Goal: Transaction & Acquisition: Purchase product/service

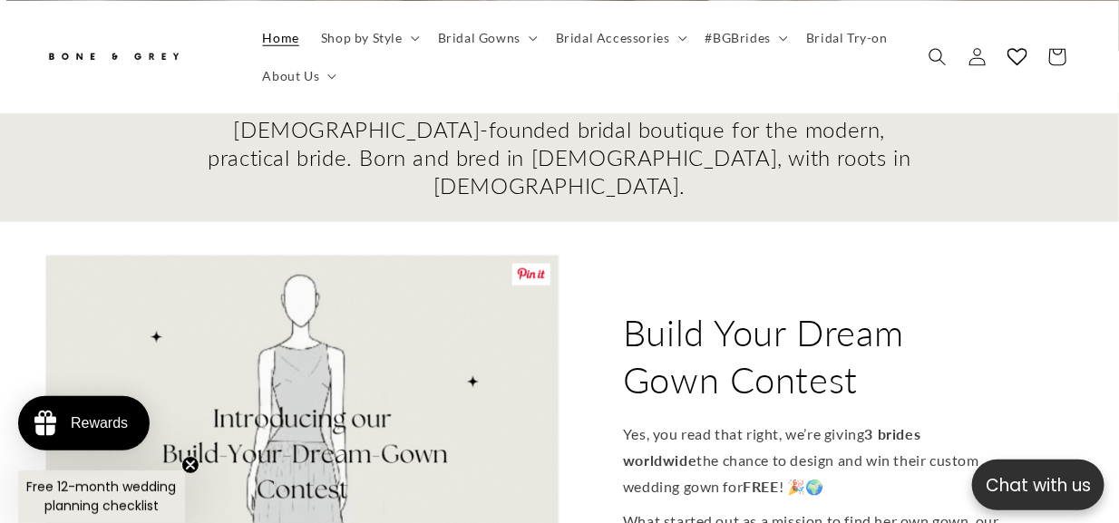
scroll to position [0, 1119]
click at [188, 464] on circle "Close teaser" at bounding box center [190, 465] width 17 height 17
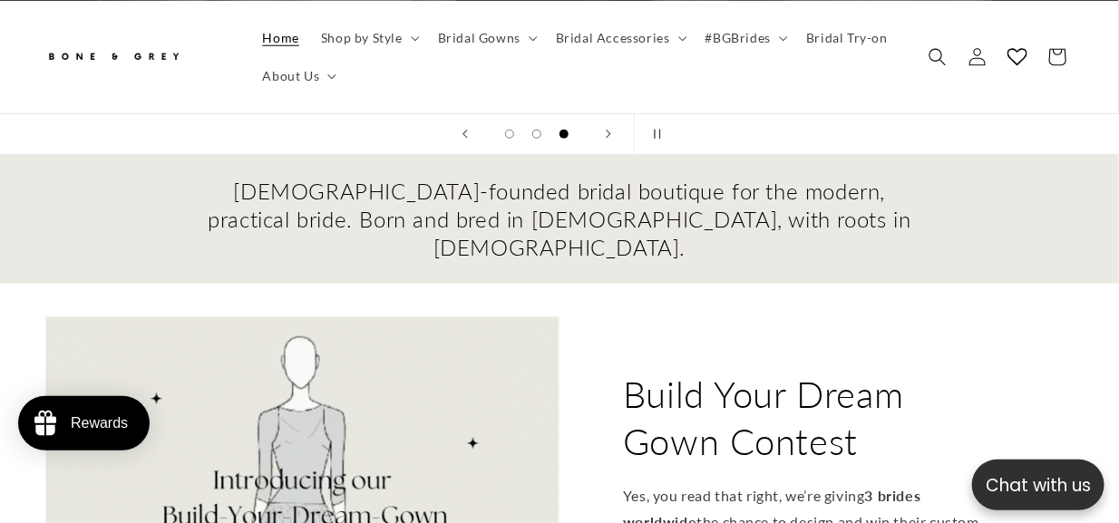
scroll to position [453, 0]
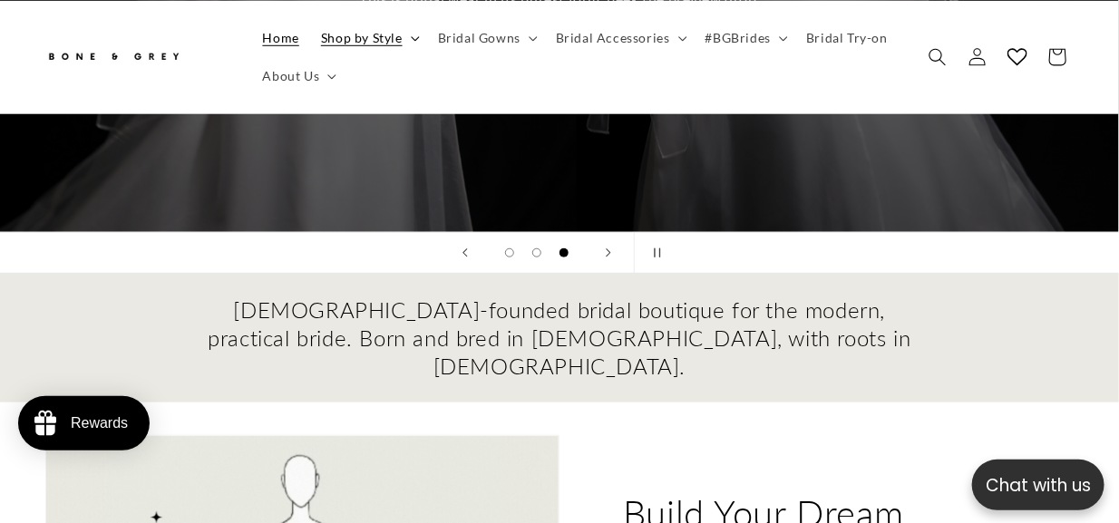
click at [403, 45] on summary "Shop by Style" at bounding box center [368, 37] width 117 height 38
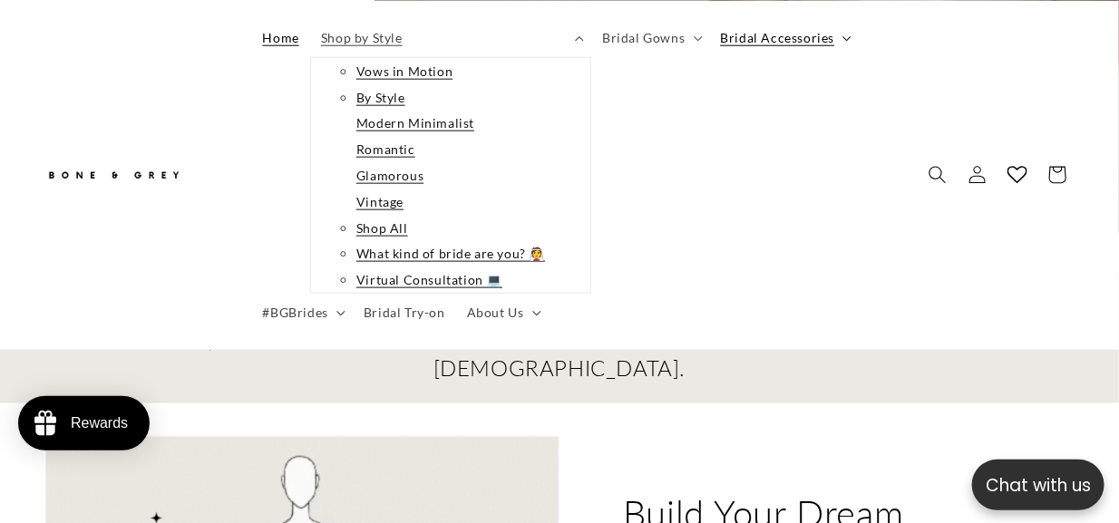
scroll to position [0, 209]
click at [779, 35] on ul "Home Shop by Style Vows in Motion By Style Modern Minimalist Romantic Glamorous…" at bounding box center [576, 175] width 648 height 314
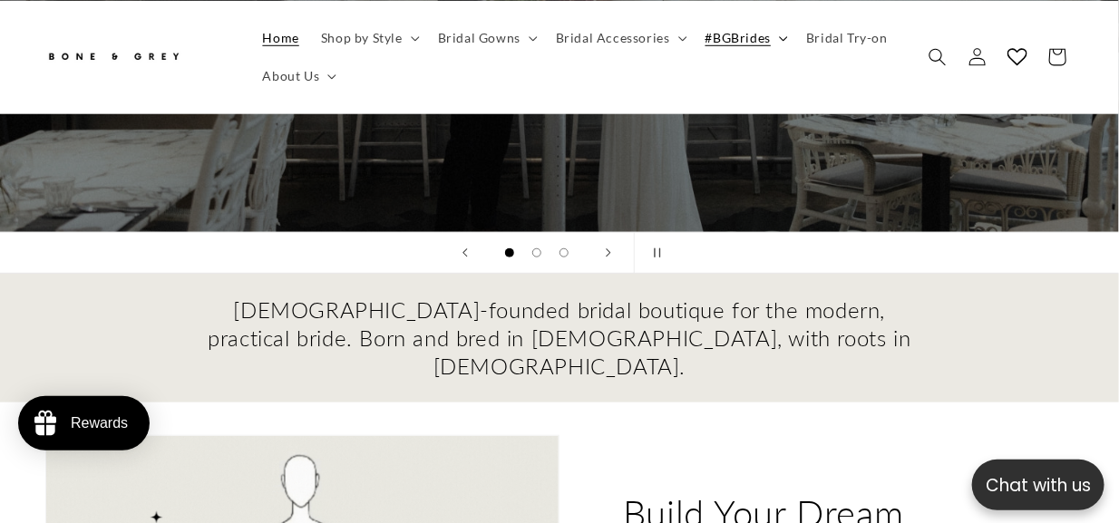
scroll to position [0, 0]
click at [787, 41] on summary "#BGBrides" at bounding box center [744, 37] width 101 height 38
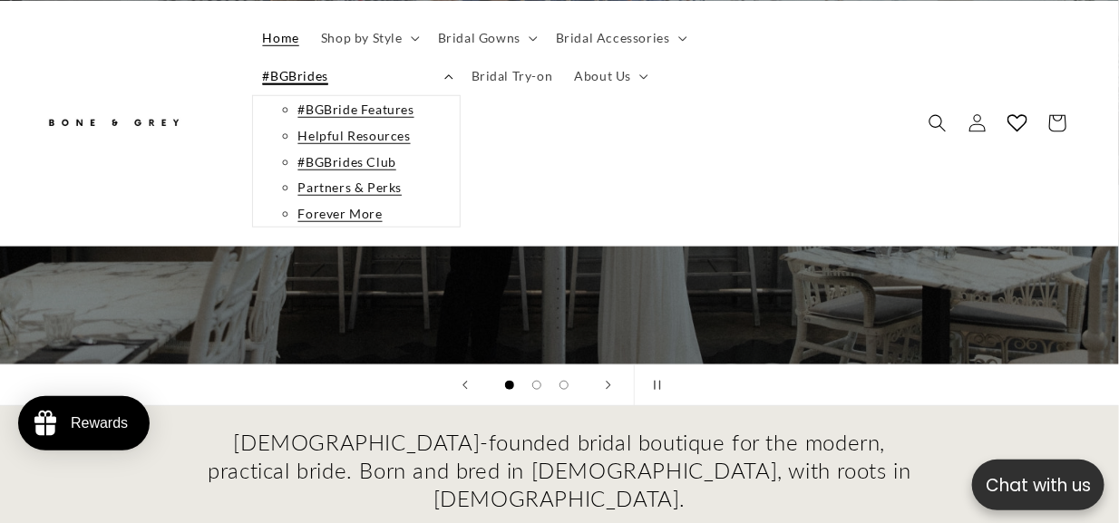
scroll to position [585, 0]
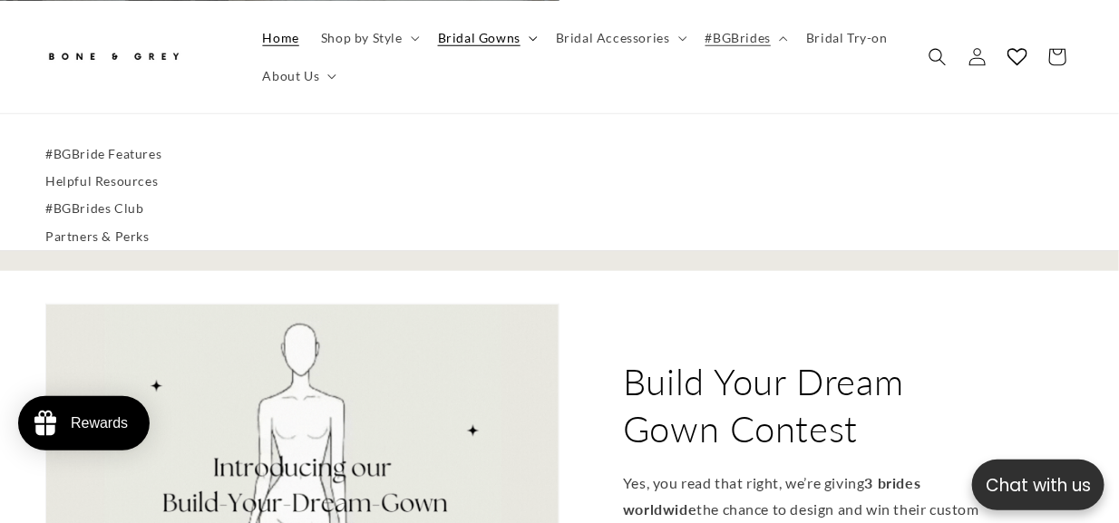
click at [529, 38] on icon at bounding box center [533, 37] width 9 height 5
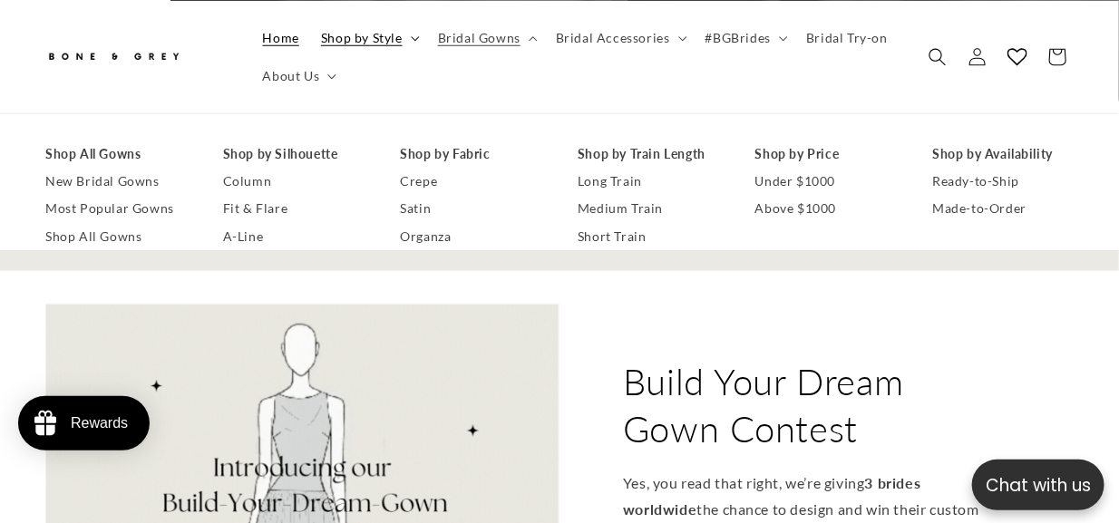
scroll to position [0, 365]
click at [415, 35] on icon at bounding box center [415, 37] width 9 height 5
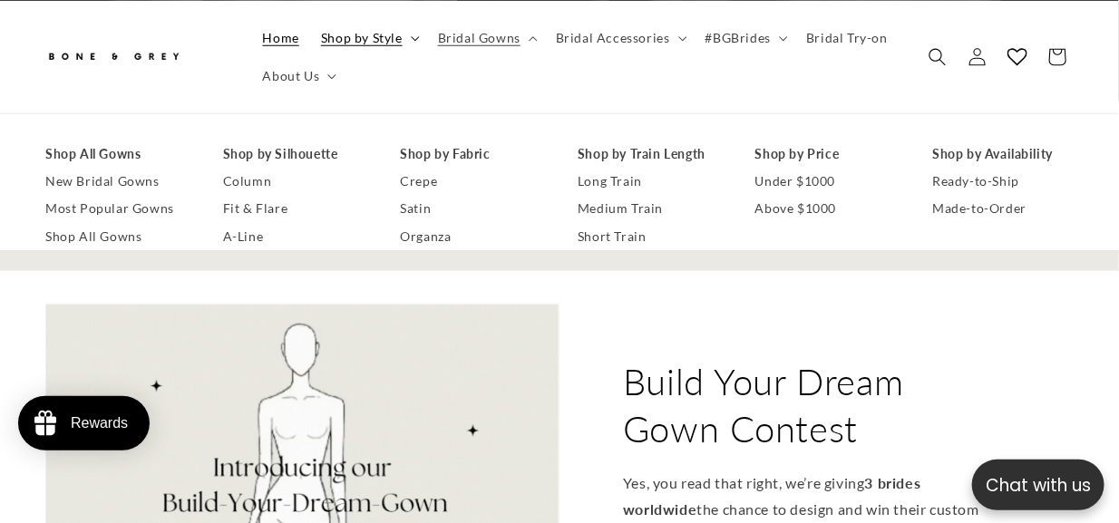
scroll to position [0, 2237]
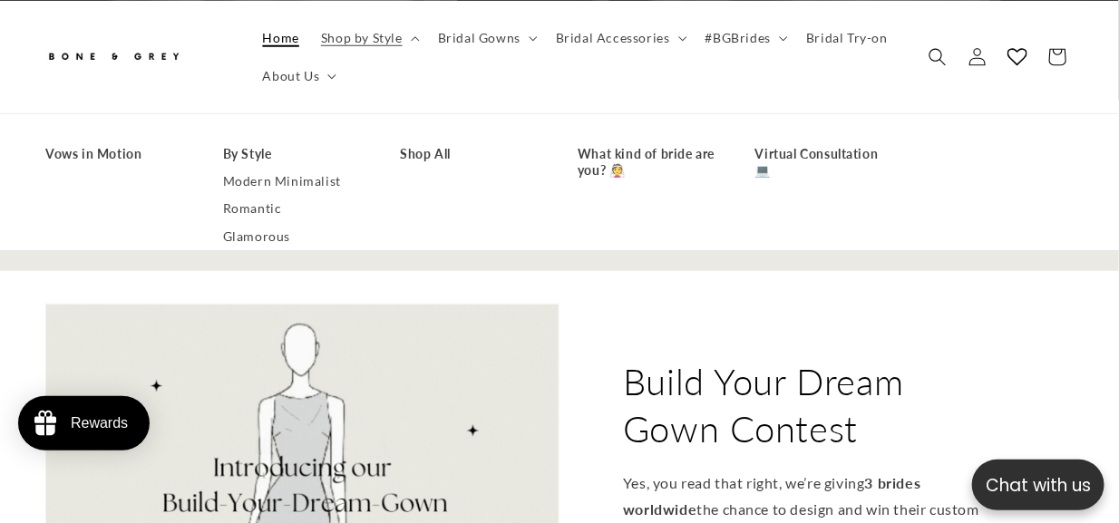
click at [286, 47] on link "Home" at bounding box center [281, 37] width 58 height 38
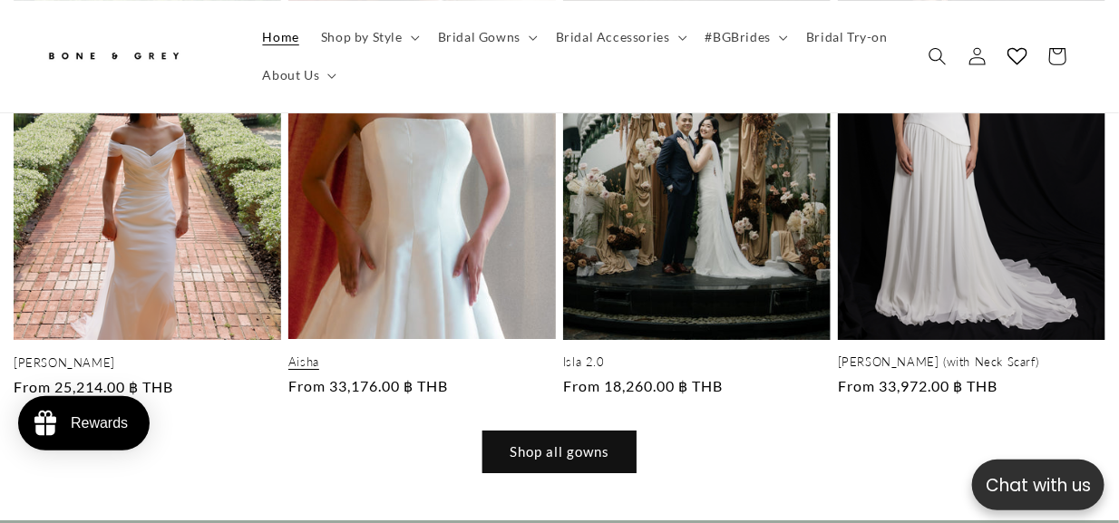
scroll to position [2084, 0]
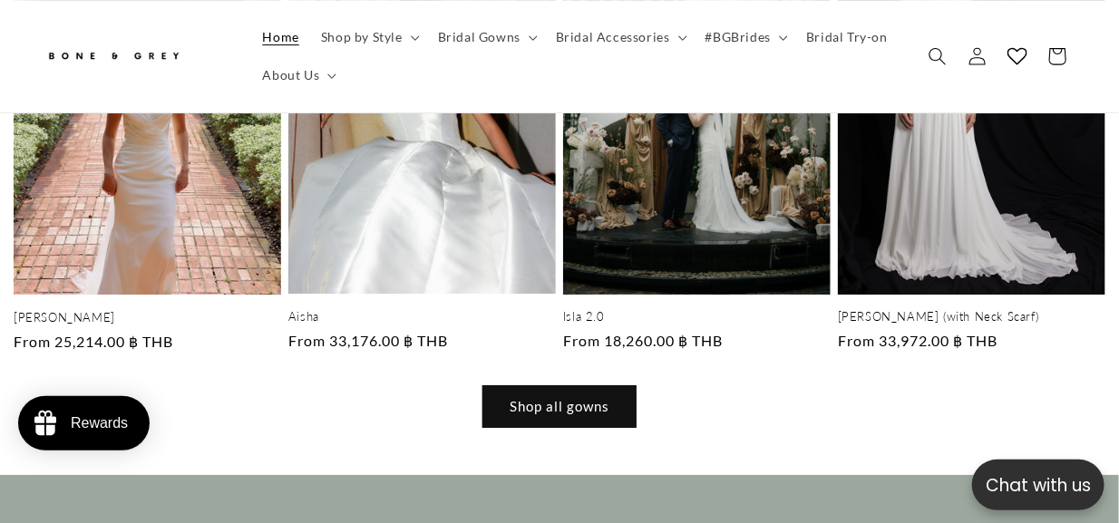
click at [511, 385] on link "Shop all gowns" at bounding box center [559, 406] width 154 height 43
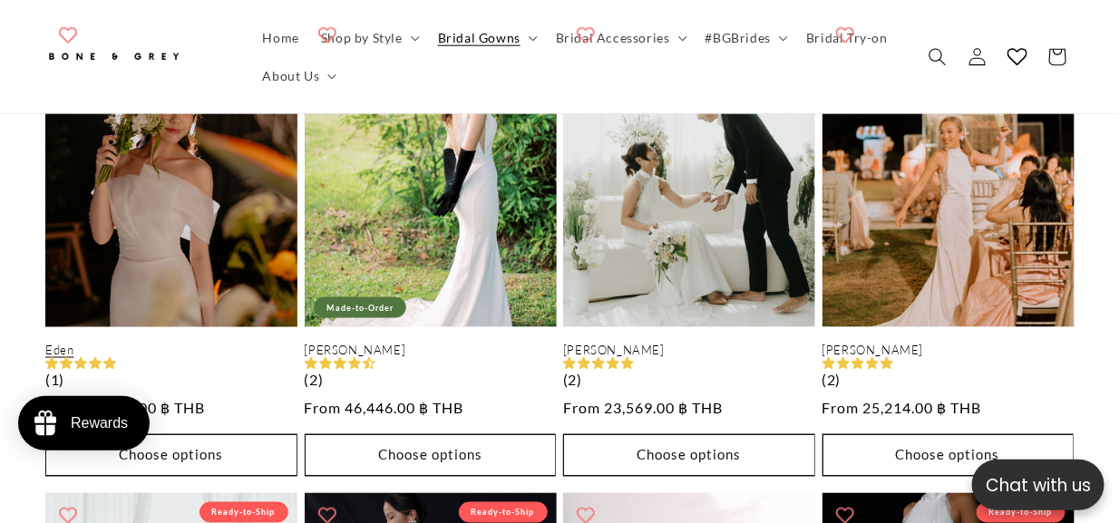
scroll to position [3172, 0]
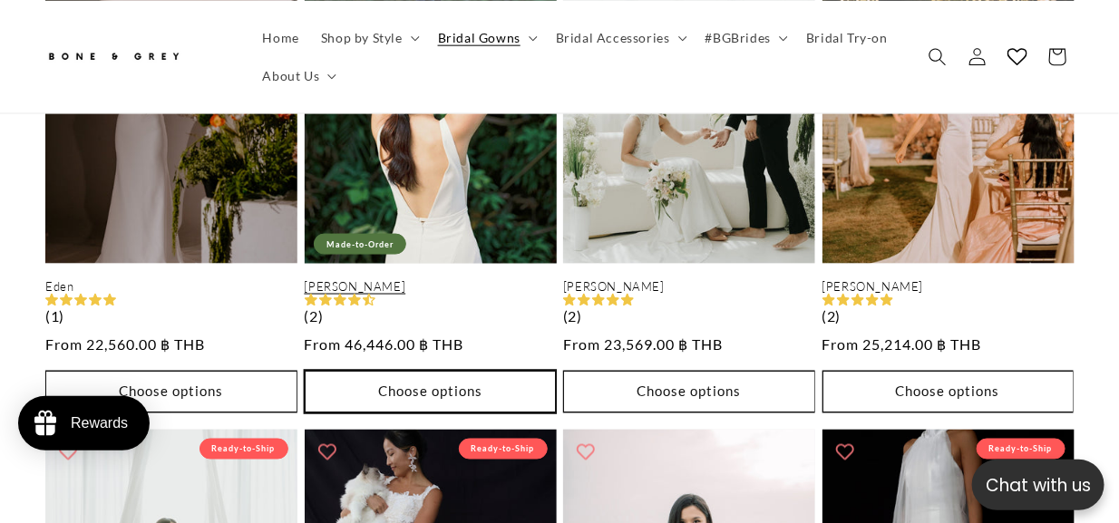
click at [404, 371] on button "Choose options" at bounding box center [431, 392] width 252 height 43
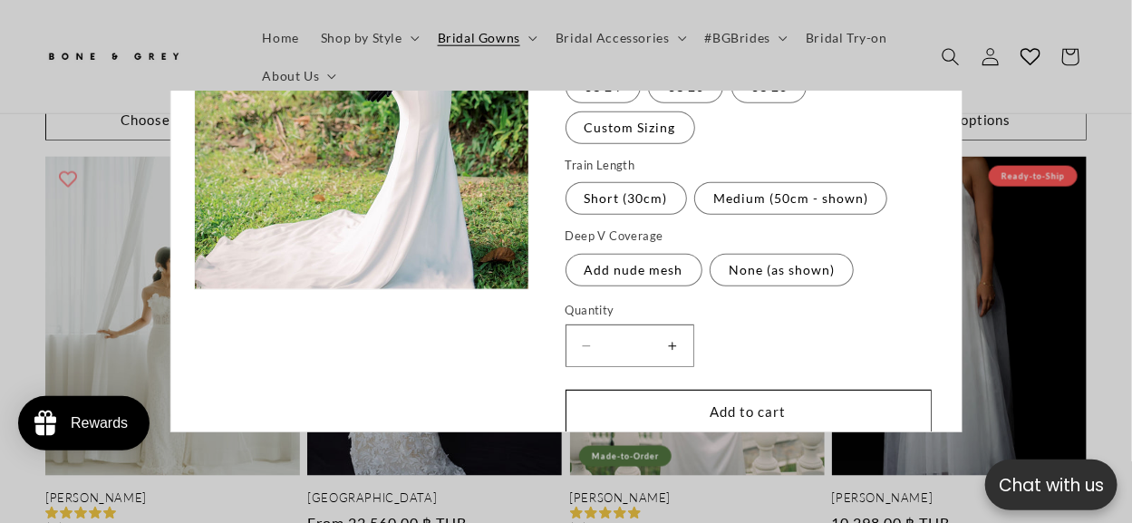
scroll to position [363, 0]
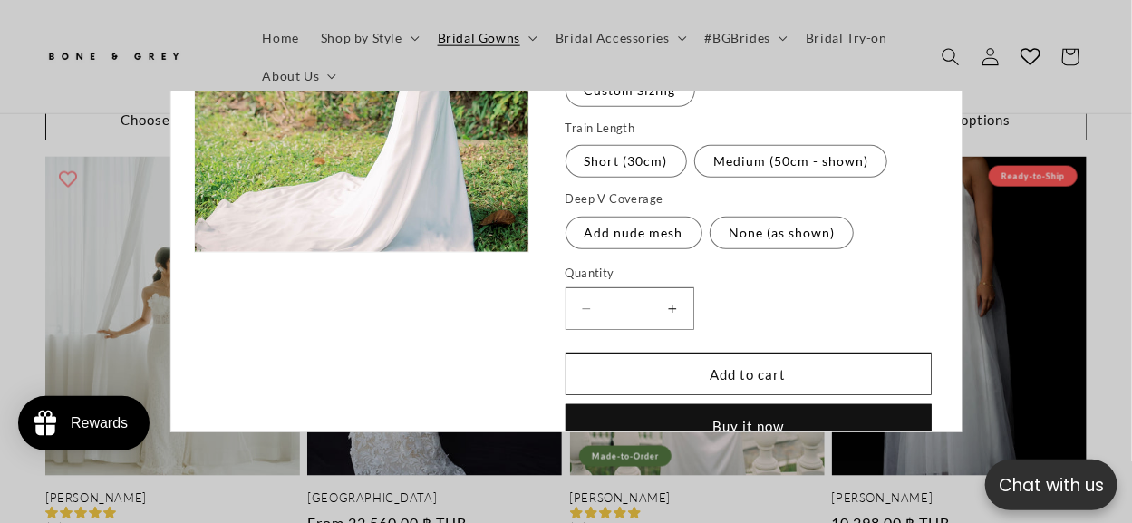
click at [966, 175] on quick-add-modal "Skip to product information Open media 1 in modal Open media 2 in modal Open me…" at bounding box center [566, 261] width 1132 height 523
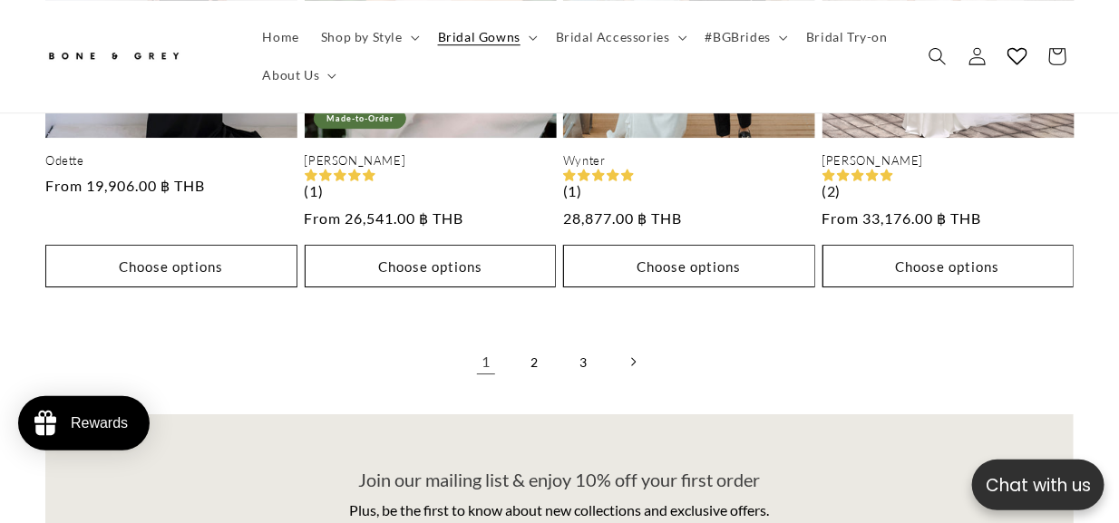
scroll to position [4260, 0]
click at [549, 351] on link "2" at bounding box center [535, 361] width 40 height 40
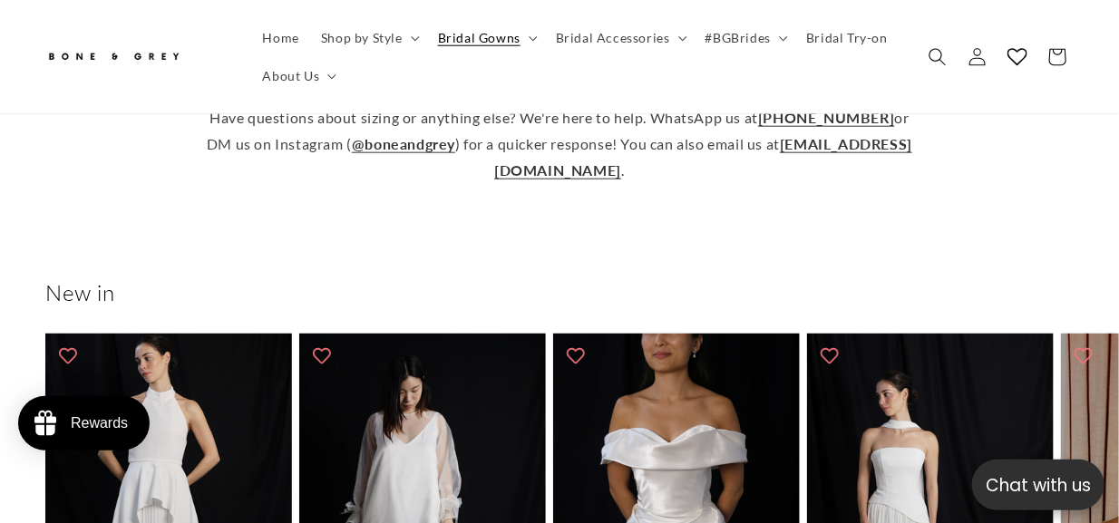
scroll to position [634, 0]
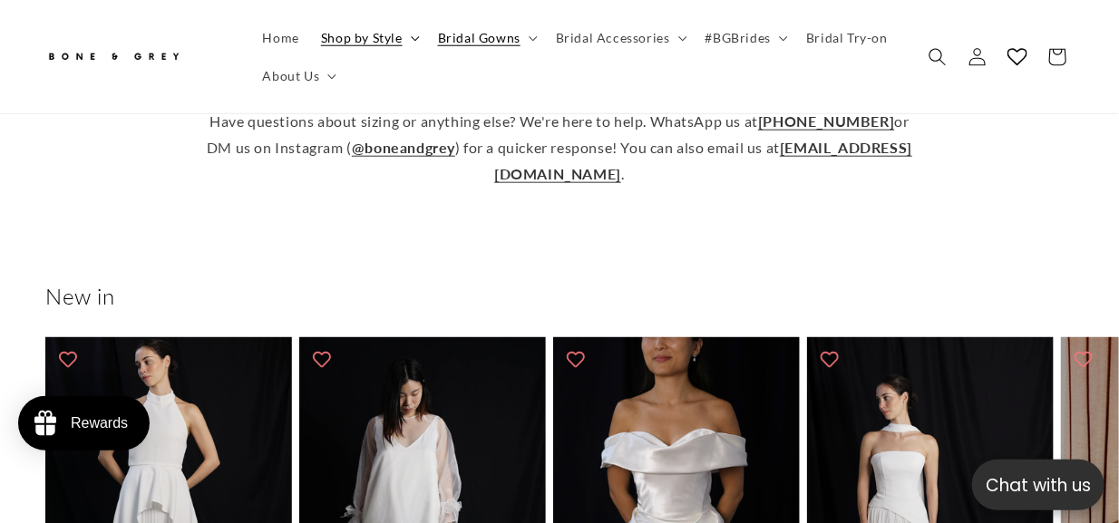
click at [387, 44] on span "Shop by Style" at bounding box center [362, 37] width 82 height 16
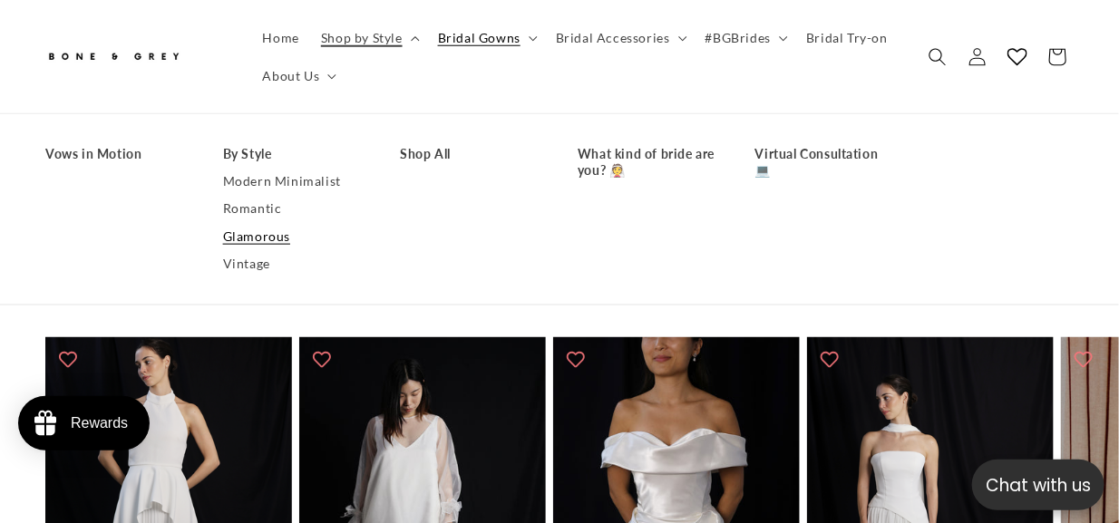
scroll to position [0, 732]
click at [257, 154] on link "By Style" at bounding box center [293, 153] width 141 height 27
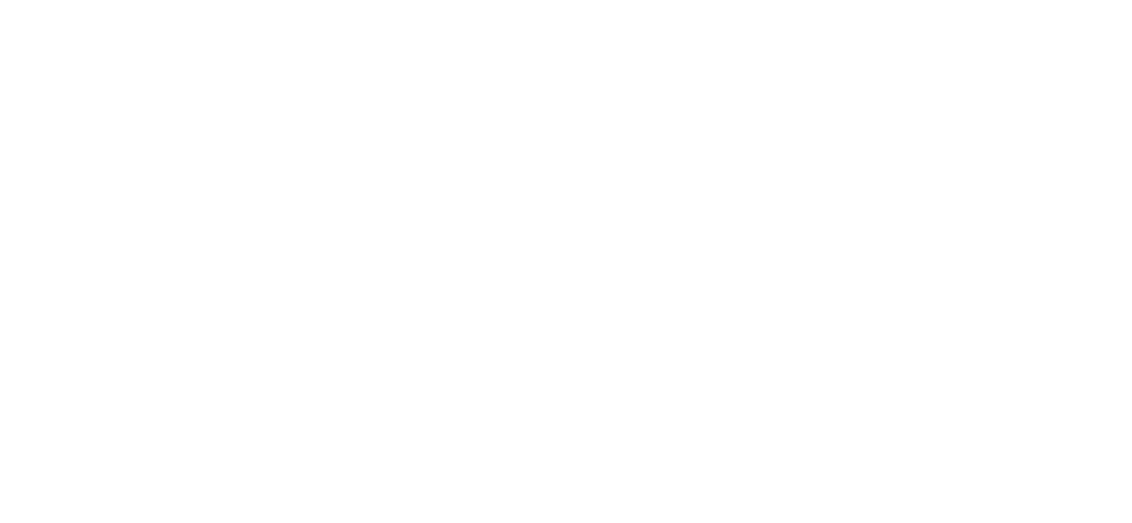
click at [345, 64] on header "Home Shop by Style Shop by Style Vows in Motion By Style" at bounding box center [566, 120] width 1132 height 112
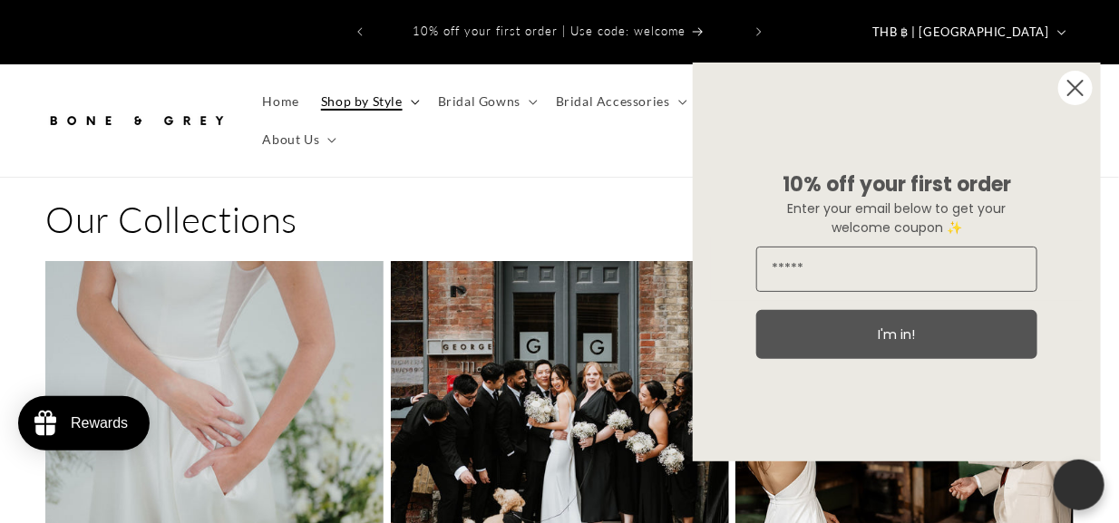
click at [399, 96] on summary "Shop by Style" at bounding box center [368, 101] width 117 height 38
click at [1079, 94] on circle "Close dialog" at bounding box center [1075, 88] width 34 height 34
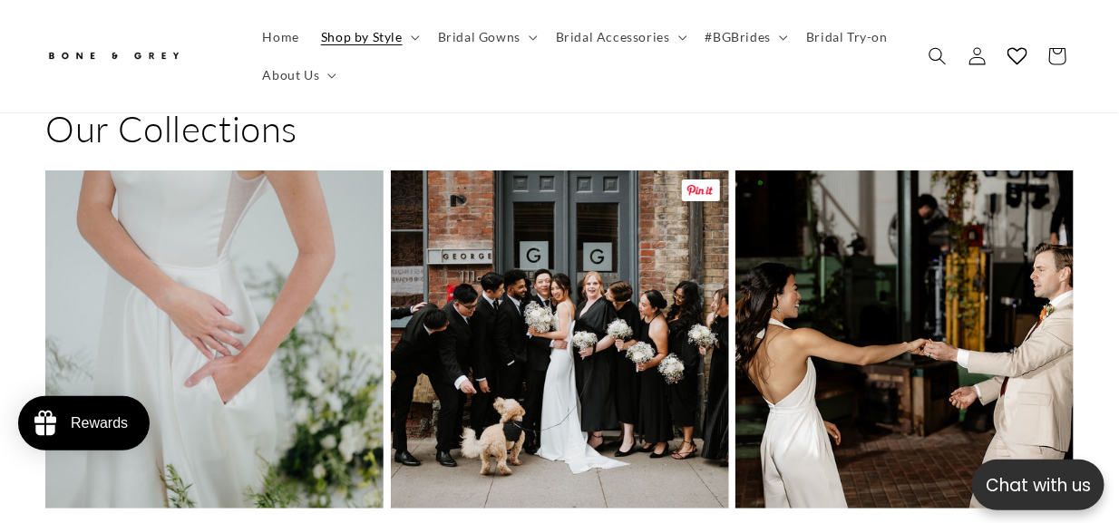
scroll to position [271, 0]
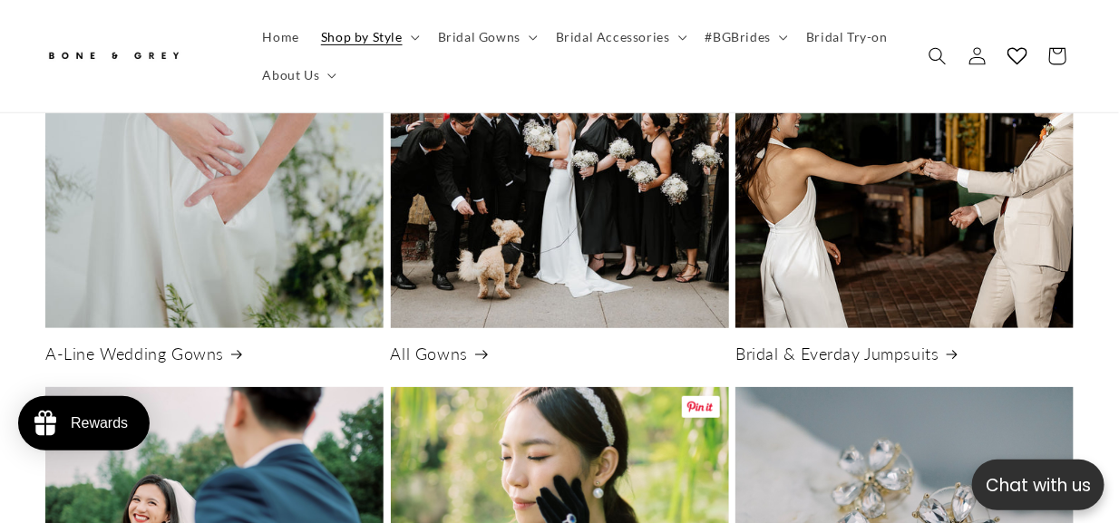
click at [438, 344] on link "All Gowns" at bounding box center [560, 354] width 338 height 21
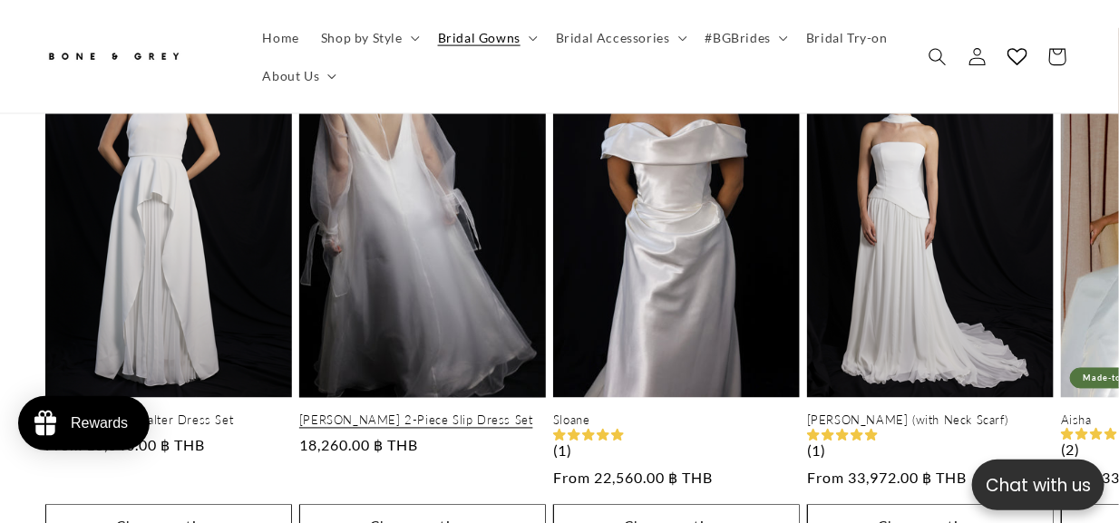
scroll to position [907, 0]
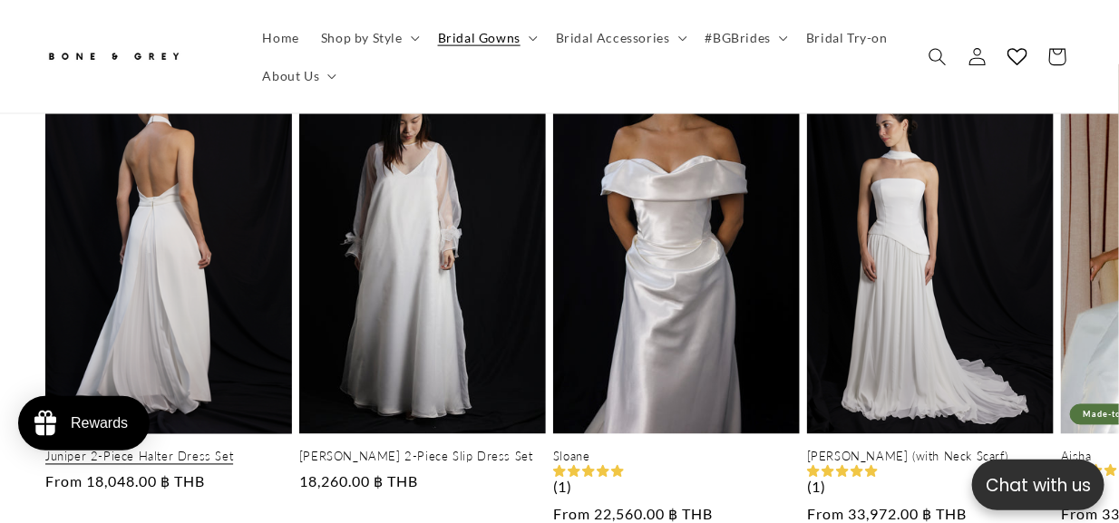
click at [138, 450] on link "Juniper 2-Piece Halter Dress Set" at bounding box center [168, 457] width 247 height 15
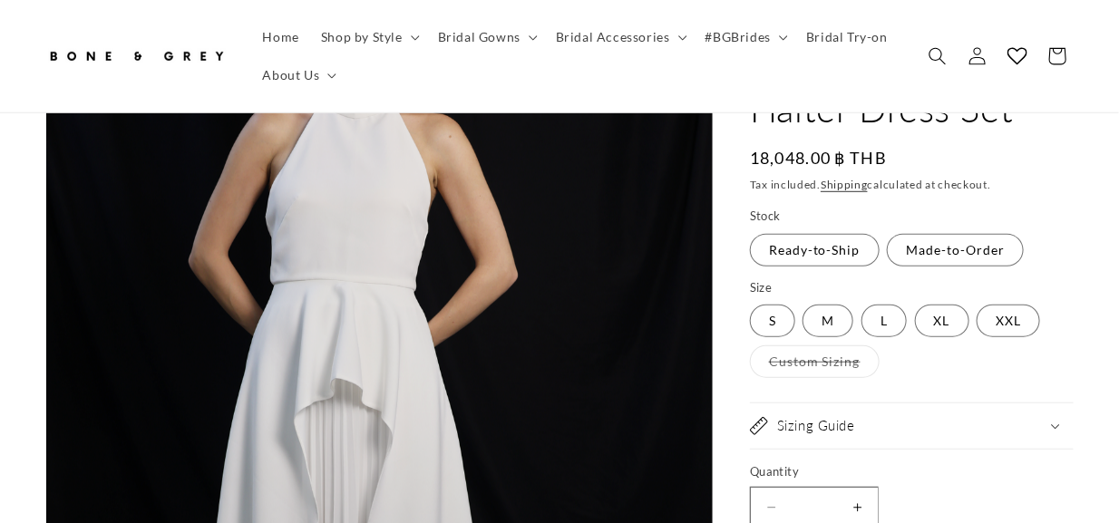
scroll to position [453, 0]
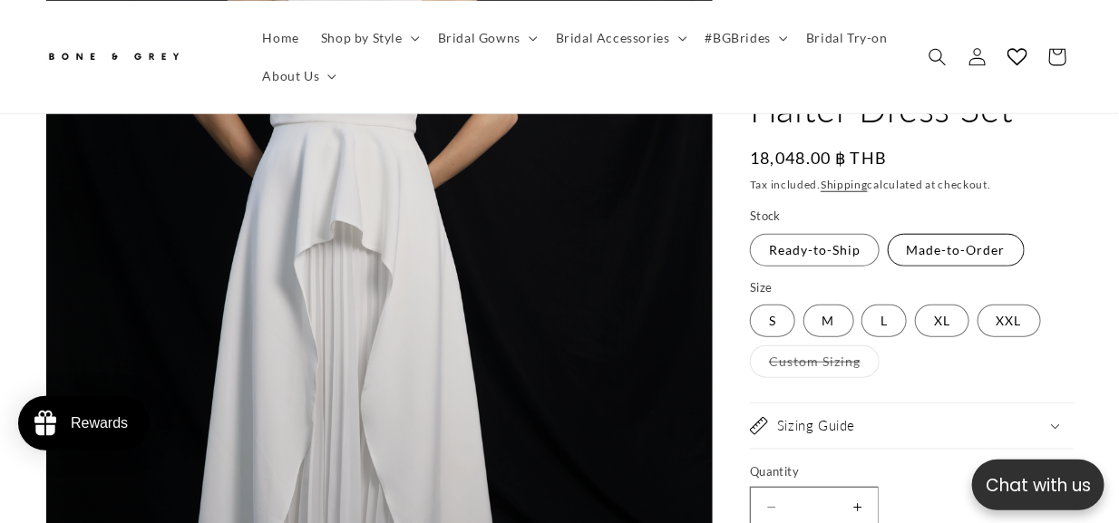
click at [946, 248] on label "Made-to-Order Variant sold out or unavailable" at bounding box center [956, 250] width 137 height 33
click at [836, 253] on label "Ready-to-Ship Variant sold out or unavailable" at bounding box center [815, 250] width 130 height 33
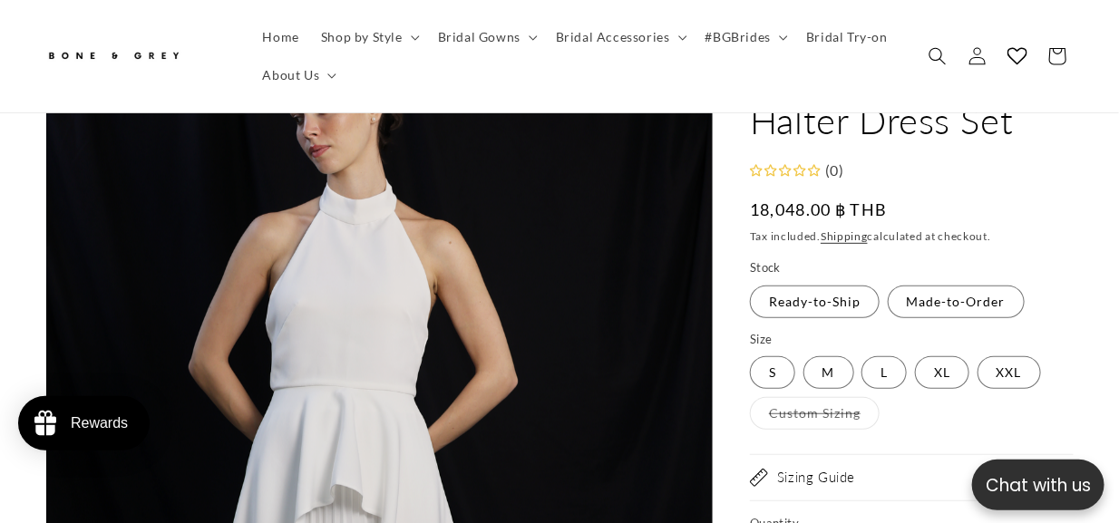
scroll to position [91, 0]
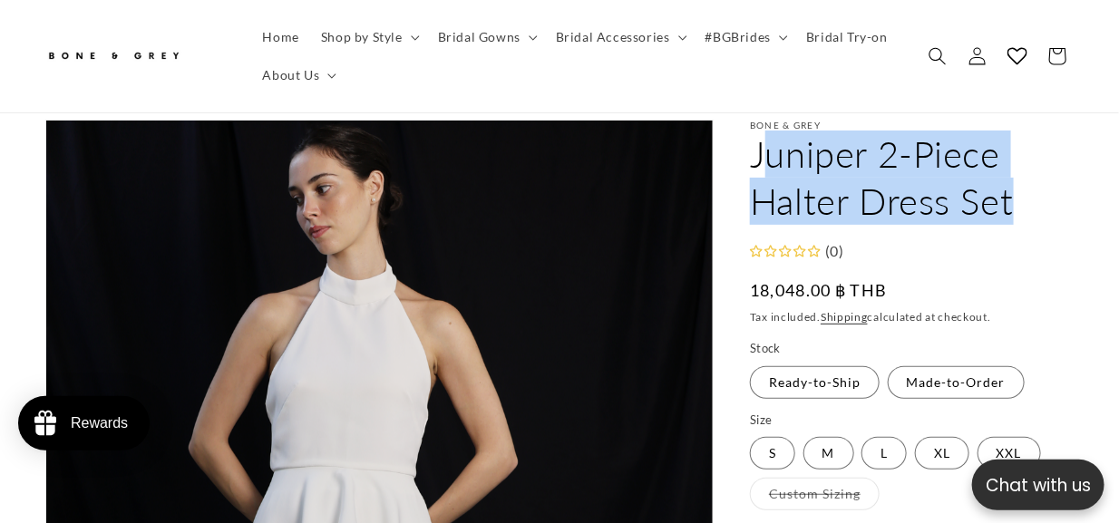
drag, startPoint x: 757, startPoint y: 145, endPoint x: 1088, endPoint y: 201, distance: 335.6
click at [830, 145] on h1 "Juniper 2-Piece Halter Dress Set" at bounding box center [912, 178] width 324 height 94
drag, startPoint x: 752, startPoint y: 138, endPoint x: 1031, endPoint y: 187, distance: 283.5
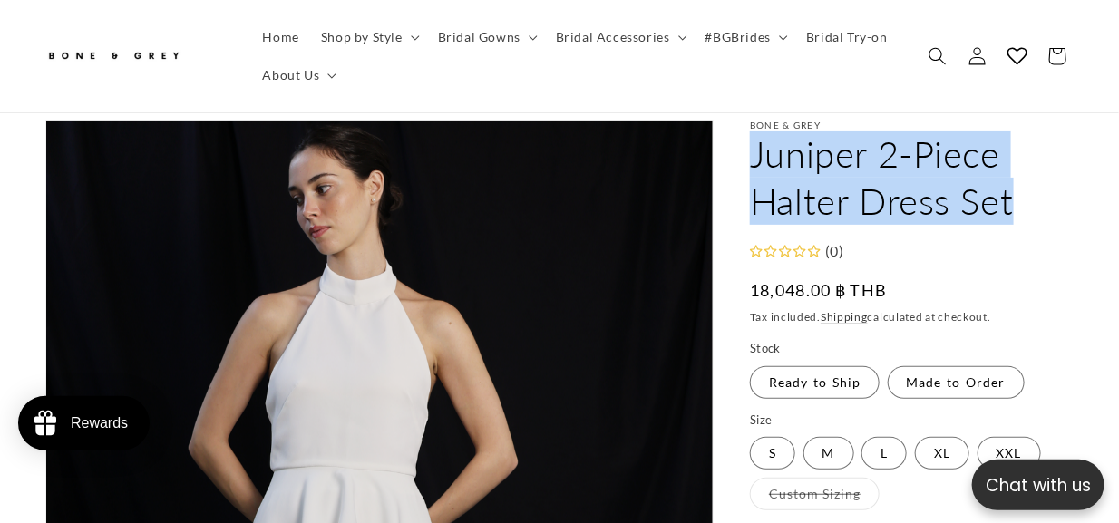
click at [1031, 187] on h1 "Juniper 2-Piece Halter Dress Set" at bounding box center [912, 178] width 324 height 94
copy h1 "Juniper 2-Piece Halter Dress Set"
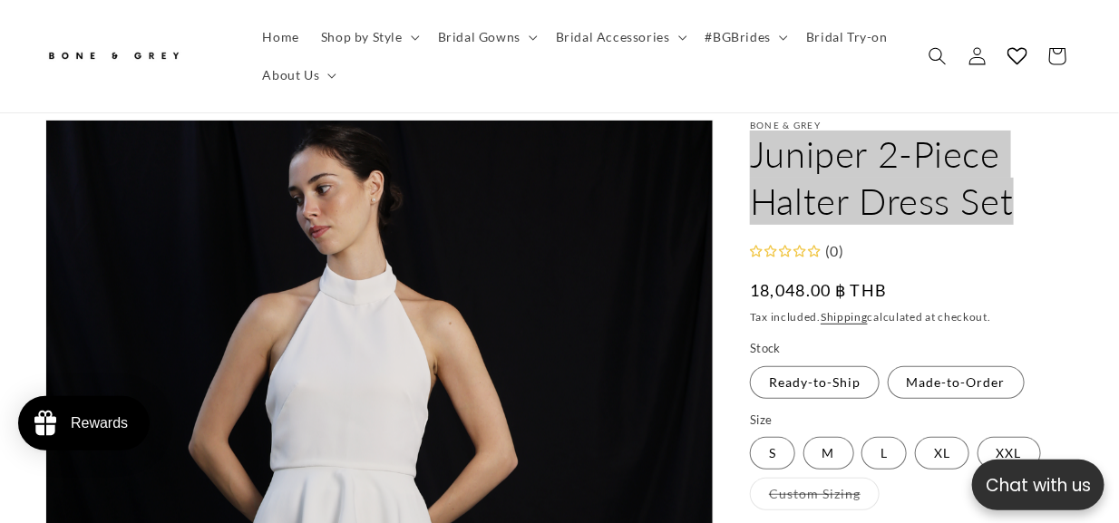
scroll to position [0, 0]
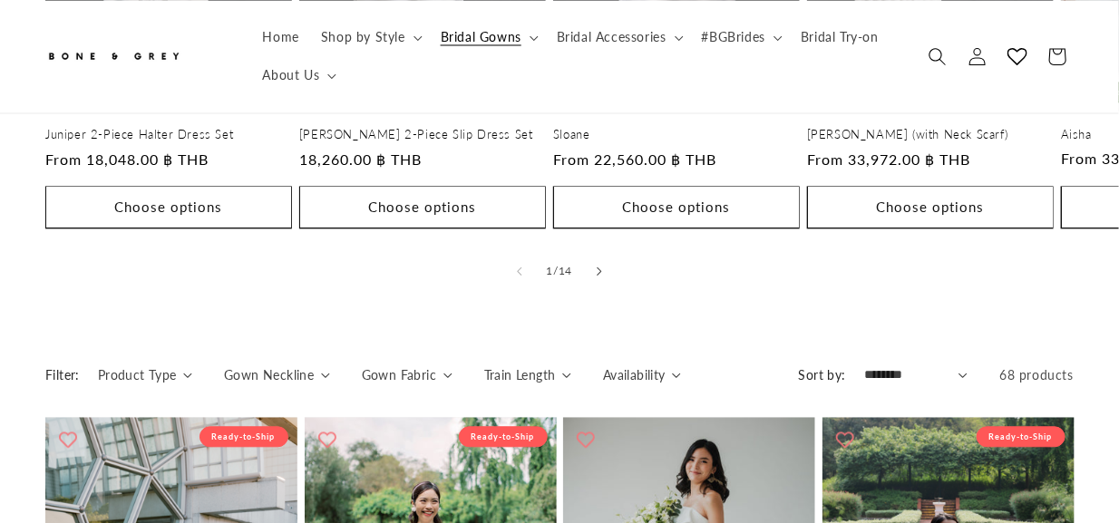
scroll to position [1088, 0]
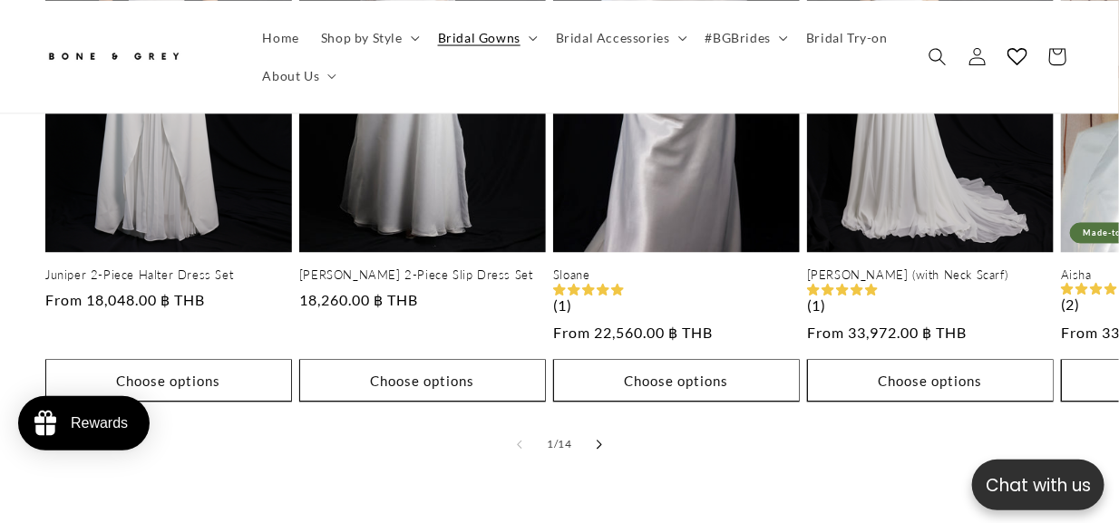
click at [609, 437] on button "Slide right" at bounding box center [599, 445] width 40 height 40
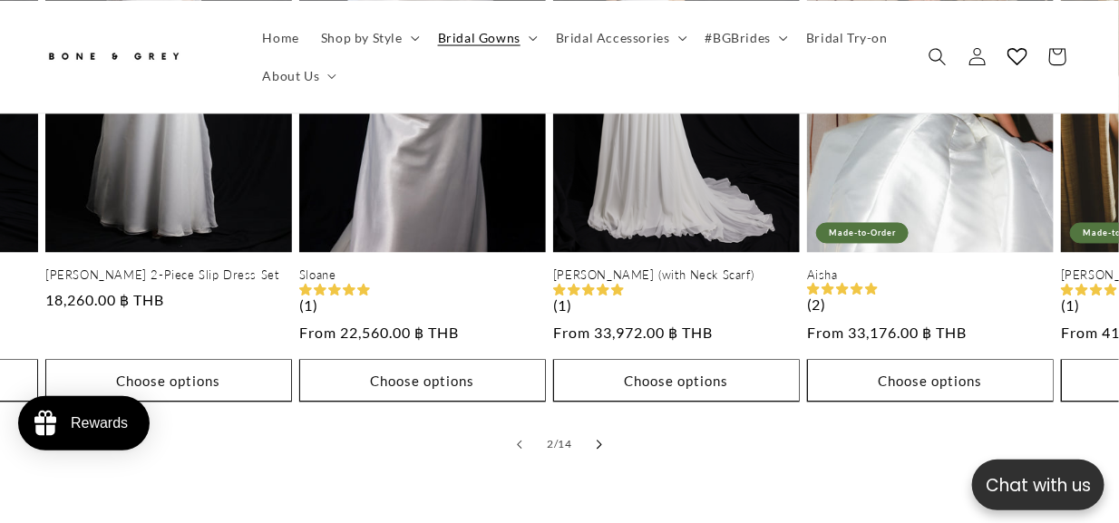
click at [598, 437] on button "Slide right" at bounding box center [599, 445] width 40 height 40
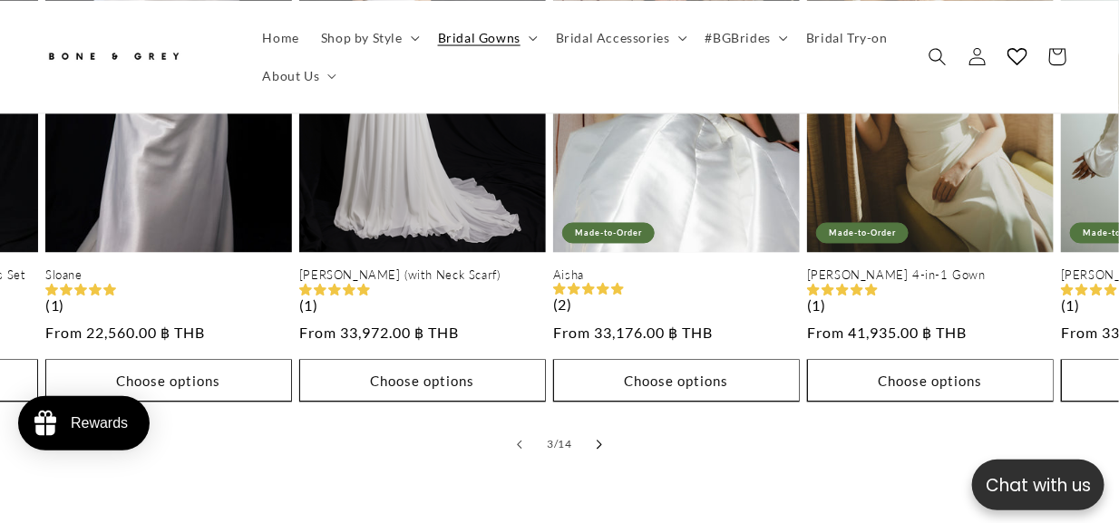
click at [597, 441] on icon "Slide right" at bounding box center [600, 446] width 6 height 10
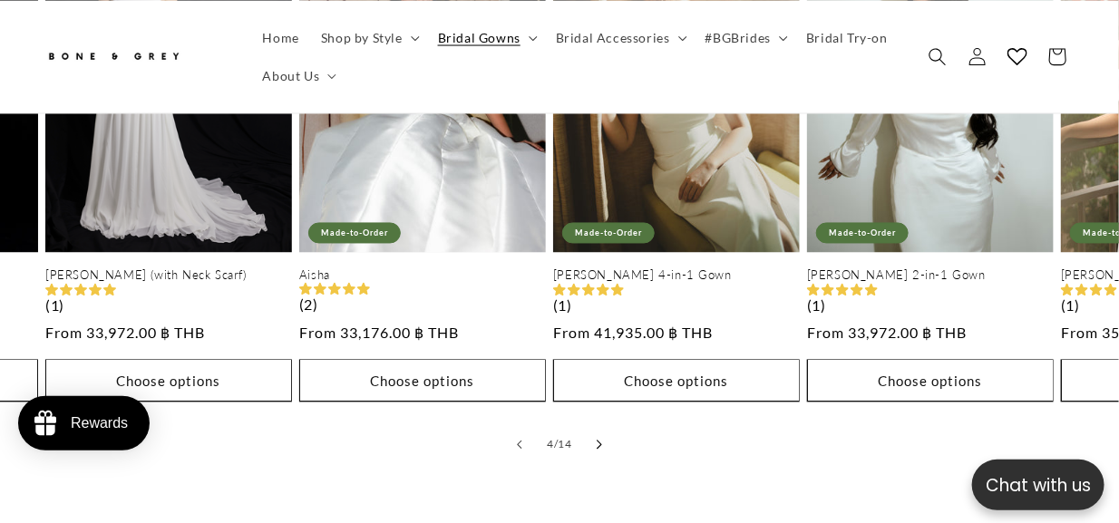
scroll to position [0, 365]
click at [597, 441] on icon "Slide right" at bounding box center [600, 446] width 6 height 10
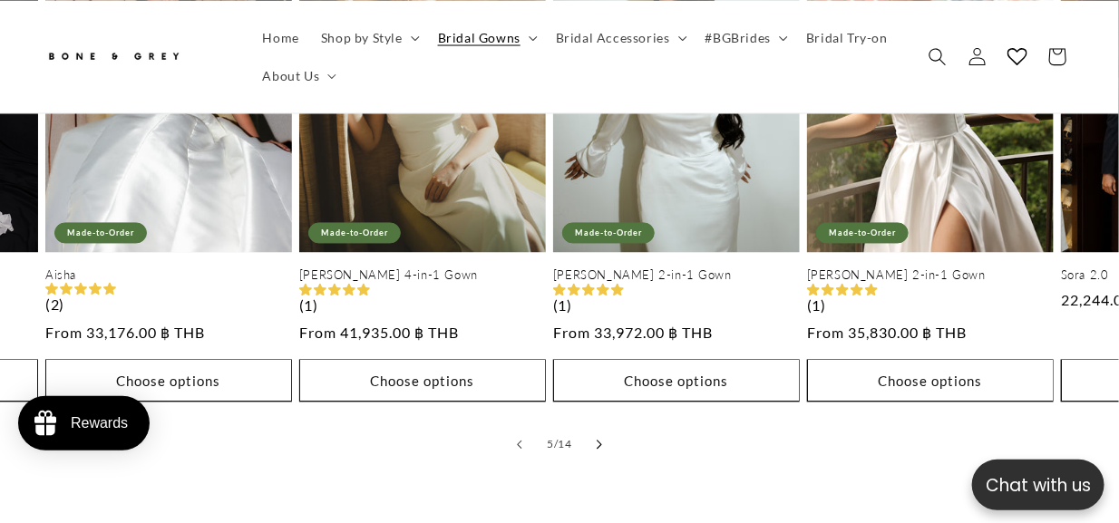
click at [597, 441] on icon "Slide right" at bounding box center [600, 446] width 6 height 10
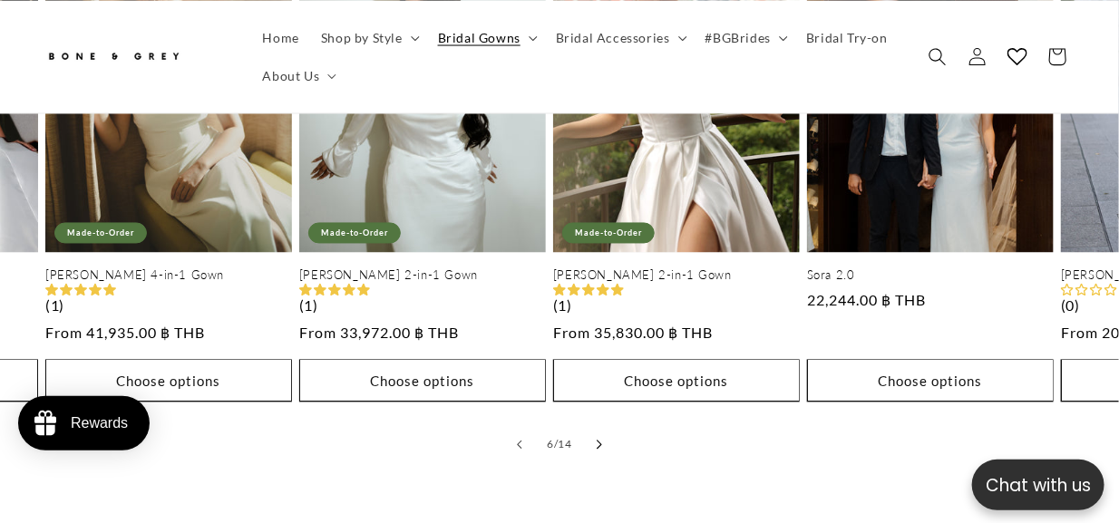
click at [597, 441] on icon "Slide right" at bounding box center [600, 446] width 6 height 10
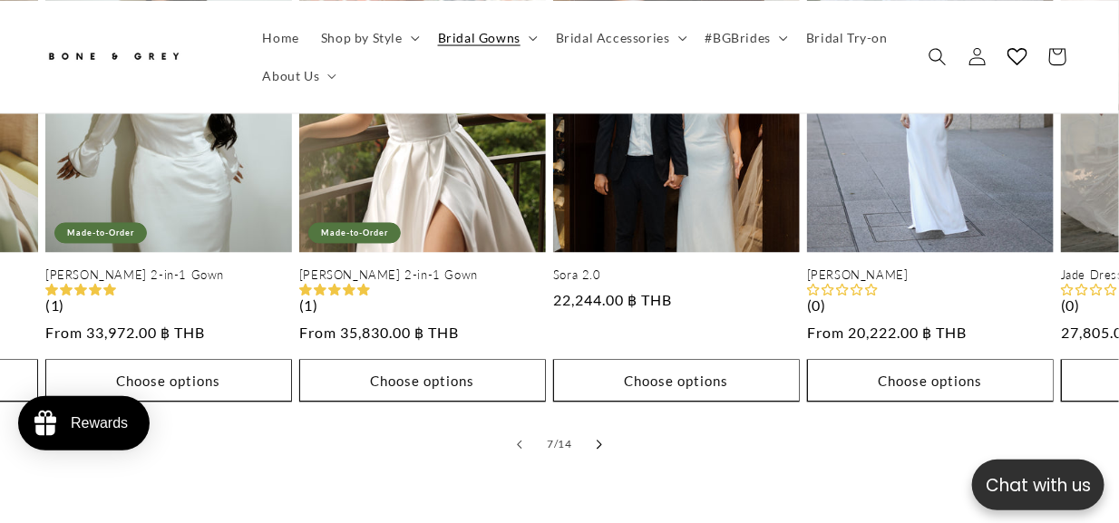
click at [597, 441] on icon "Slide right" at bounding box center [600, 446] width 6 height 10
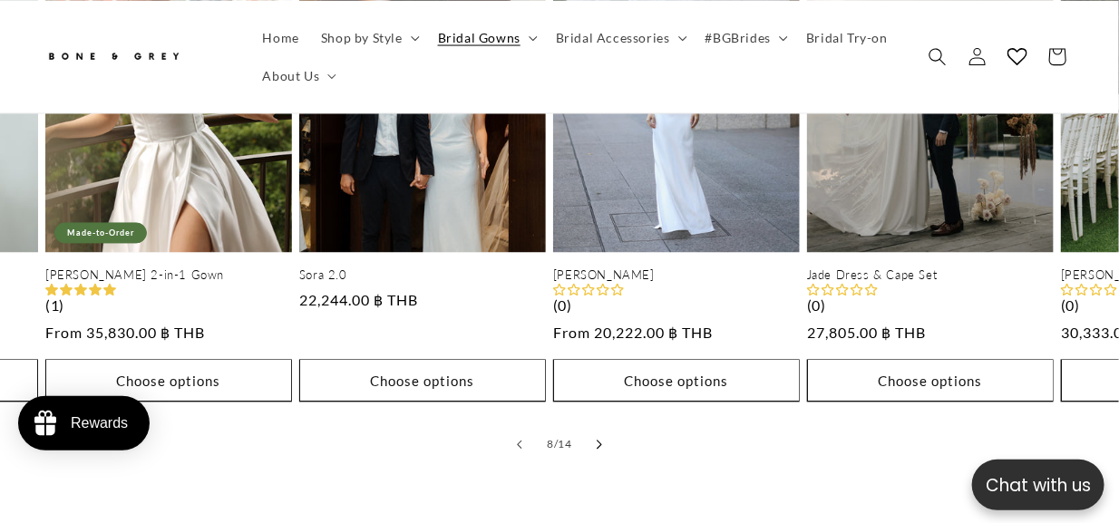
click at [597, 441] on icon "Slide right" at bounding box center [600, 446] width 6 height 10
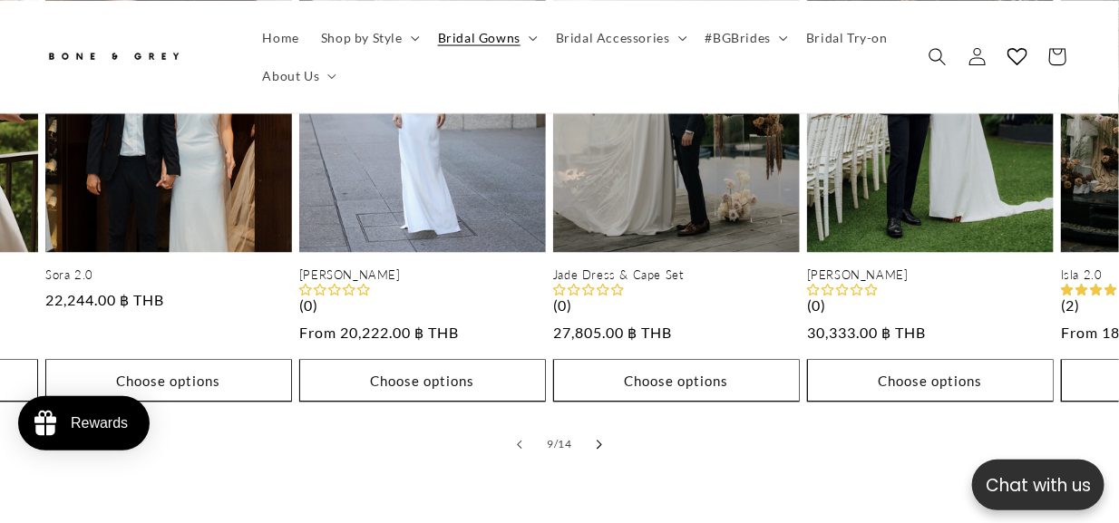
click at [597, 441] on icon "Slide right" at bounding box center [600, 446] width 6 height 10
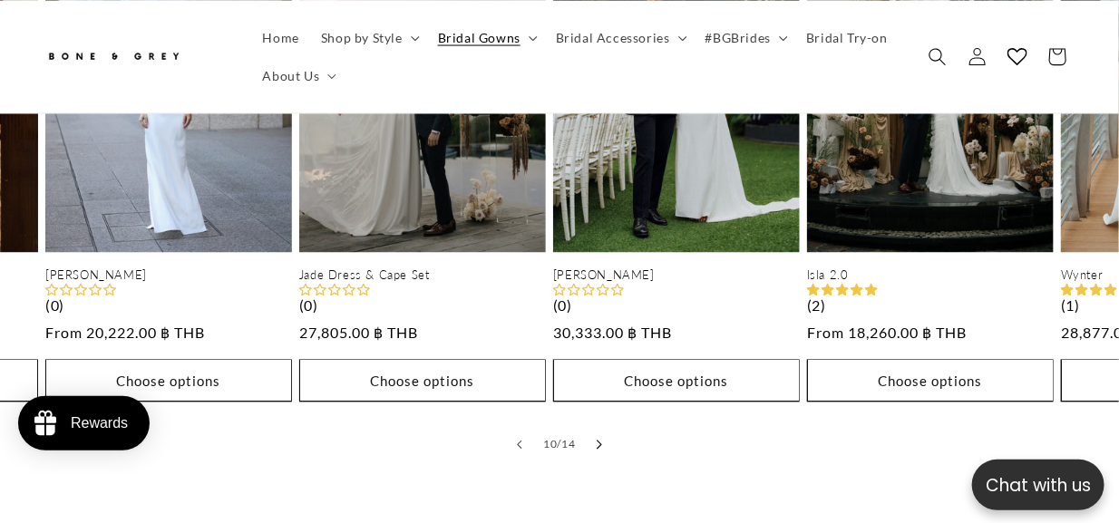
click at [597, 441] on icon "Slide right" at bounding box center [600, 446] width 6 height 10
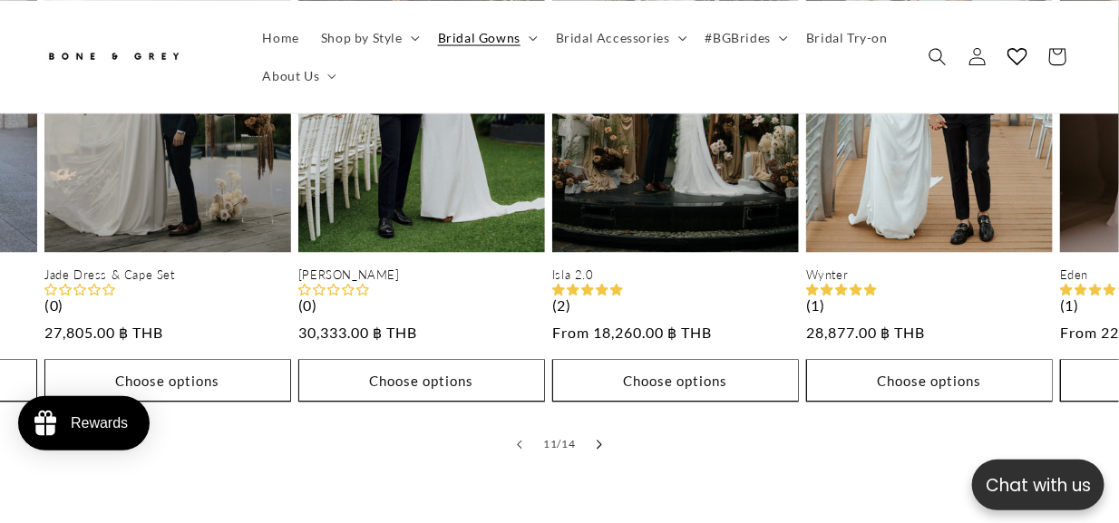
click at [597, 441] on icon "Slide right" at bounding box center [600, 446] width 6 height 10
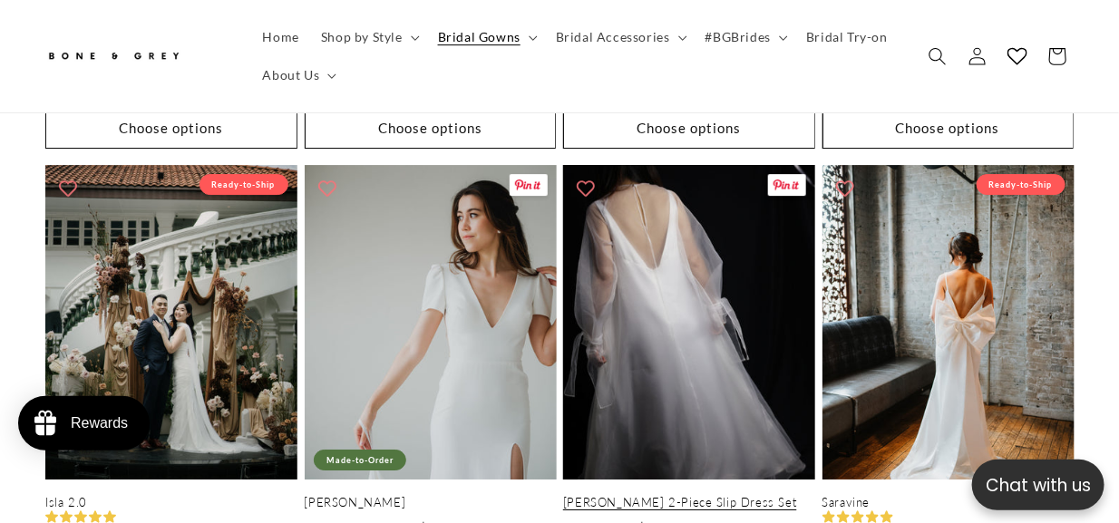
scroll to position [0, 0]
click at [620, 495] on link "Sabrina 2-Piece Slip Dress Set" at bounding box center [689, 502] width 252 height 15
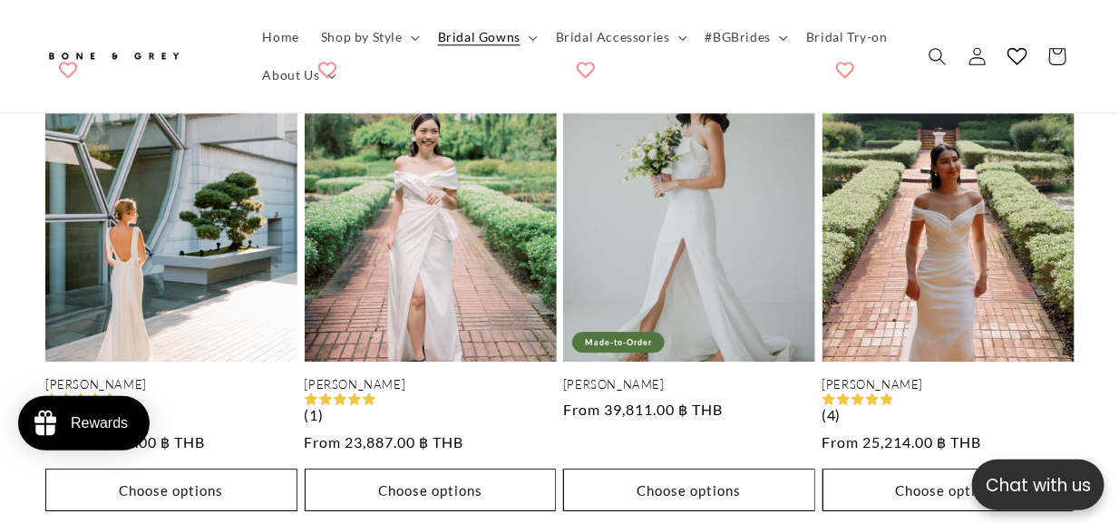
scroll to position [0, 732]
click at [928, 53] on icon "Search" at bounding box center [936, 55] width 19 height 19
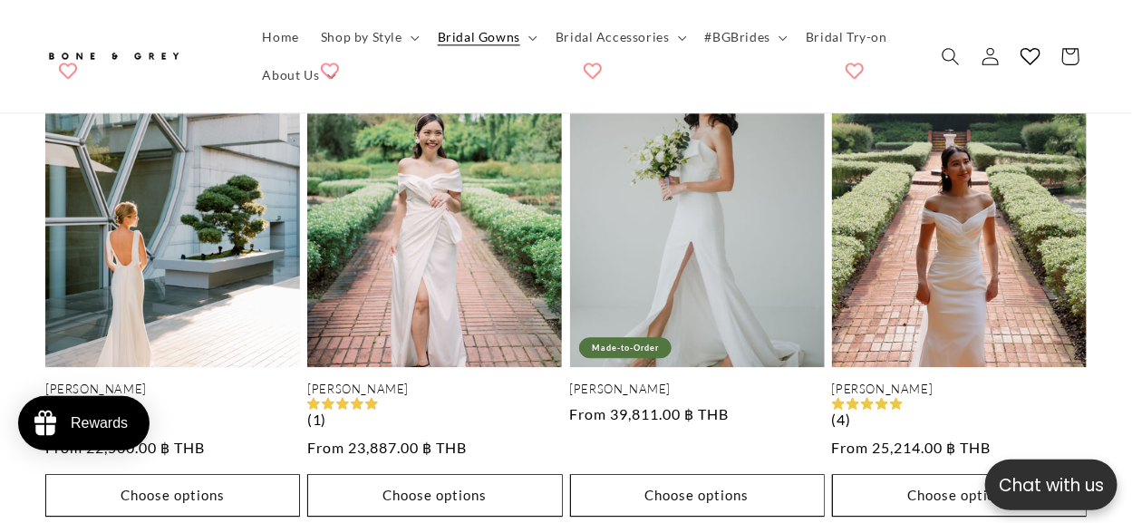
scroll to position [0, 2830]
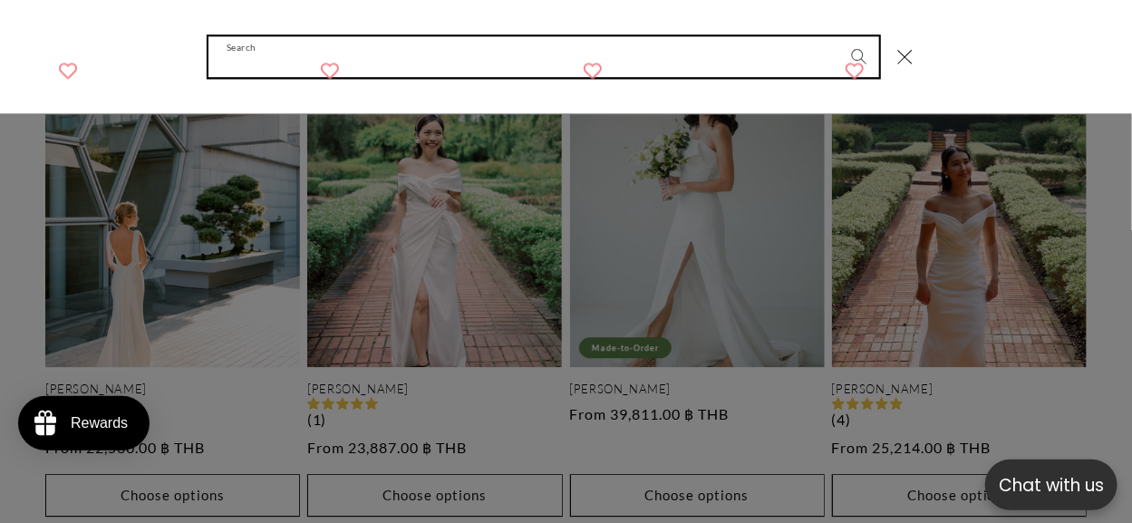
click at [446, 74] on input "Search" at bounding box center [544, 56] width 671 height 41
type input "****"
click at [840, 36] on button "Search" at bounding box center [860, 56] width 40 height 40
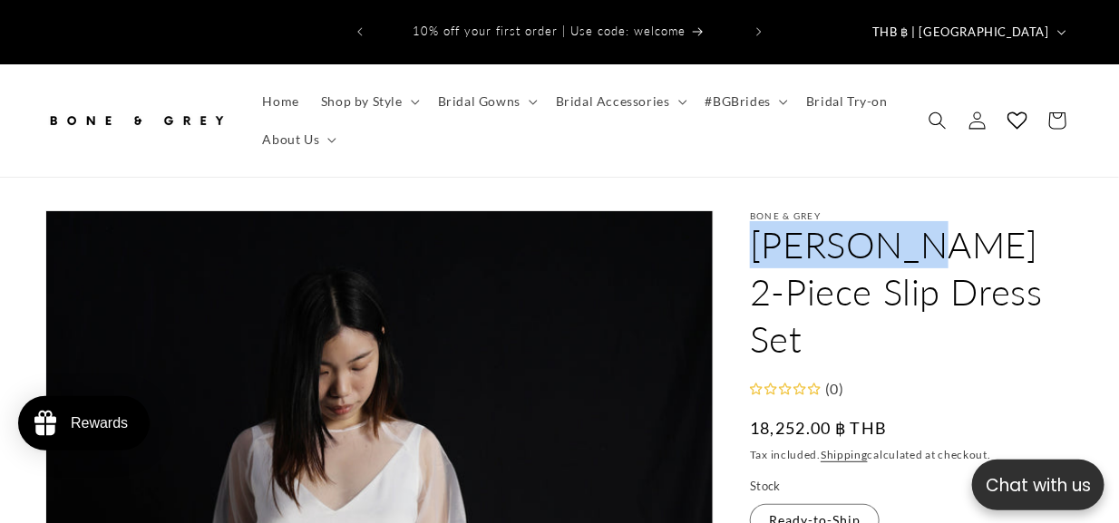
drag, startPoint x: 747, startPoint y: 236, endPoint x: 899, endPoint y: 234, distance: 152.3
copy h1 "[PERSON_NAME] 2"
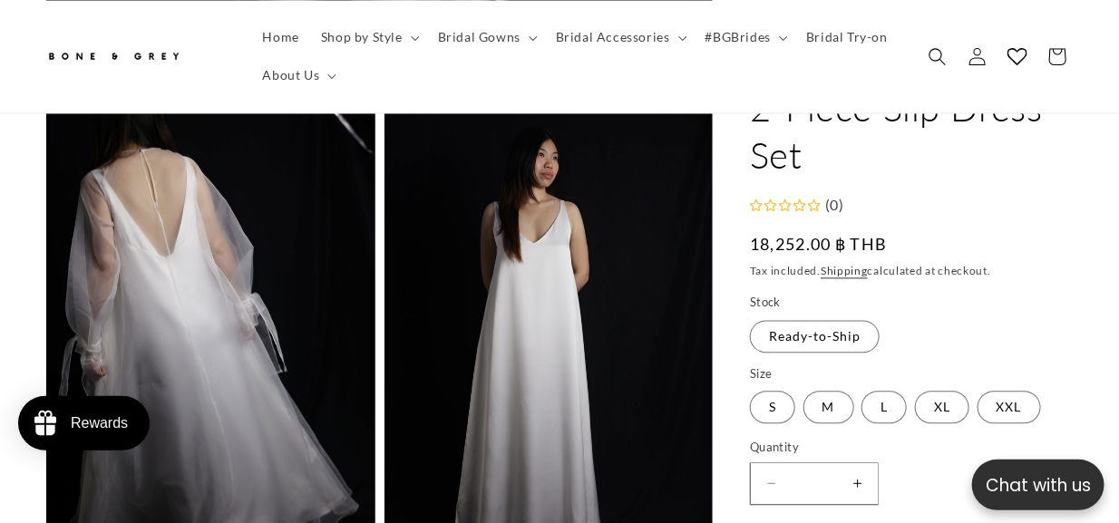
scroll to position [996, 0]
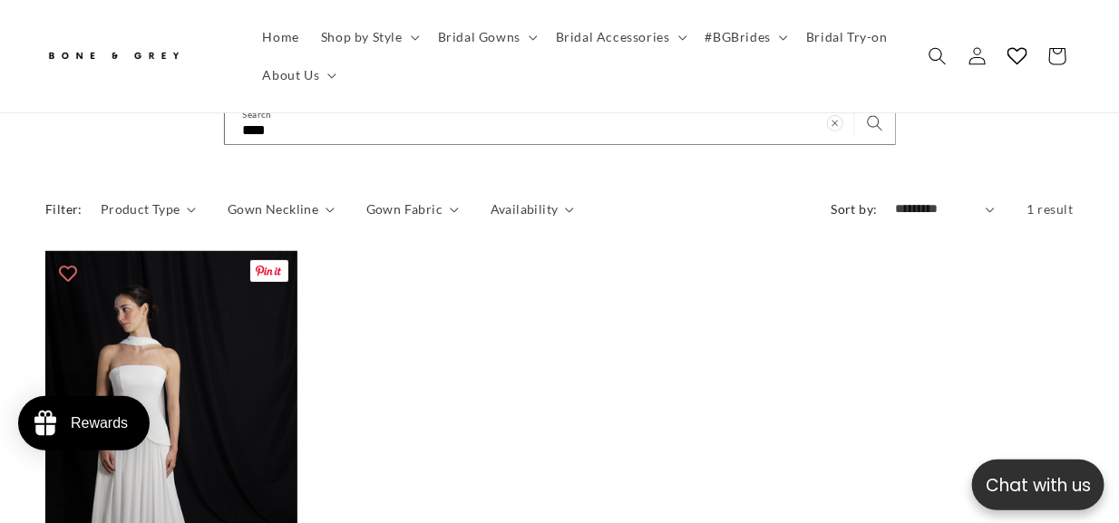
scroll to position [271, 0]
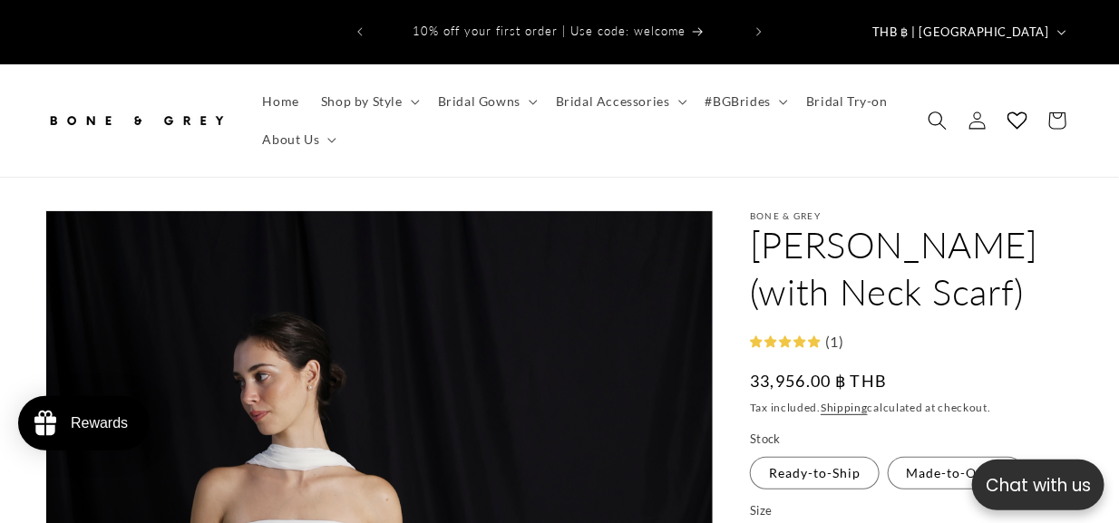
click at [957, 104] on span "Search" at bounding box center [937, 121] width 40 height 40
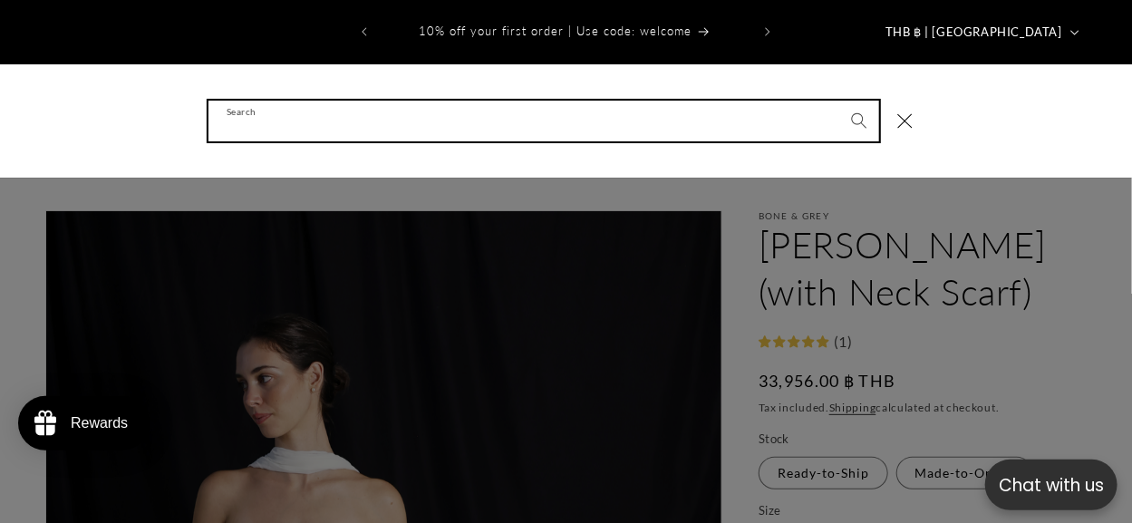
click at [680, 114] on input "Search" at bounding box center [544, 121] width 671 height 41
type input "****"
click at [840, 101] on button "Search" at bounding box center [860, 121] width 40 height 40
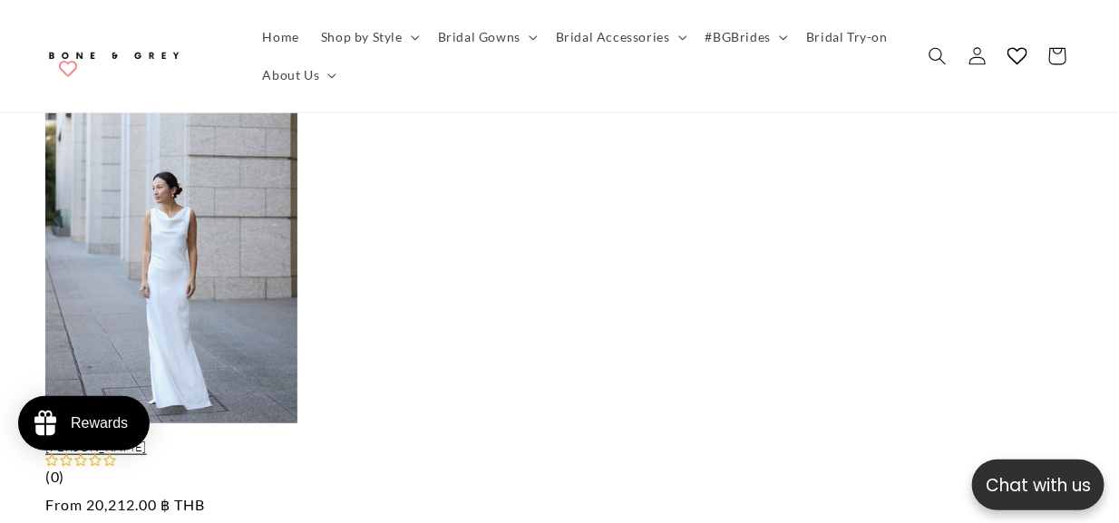
scroll to position [453, 0]
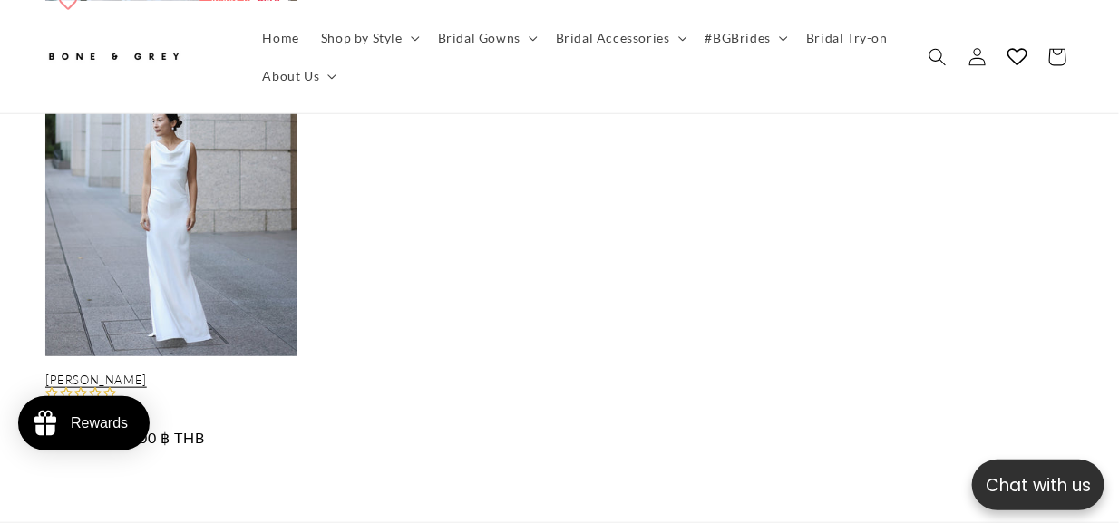
click at [187, 373] on link "[PERSON_NAME]" at bounding box center [171, 380] width 252 height 15
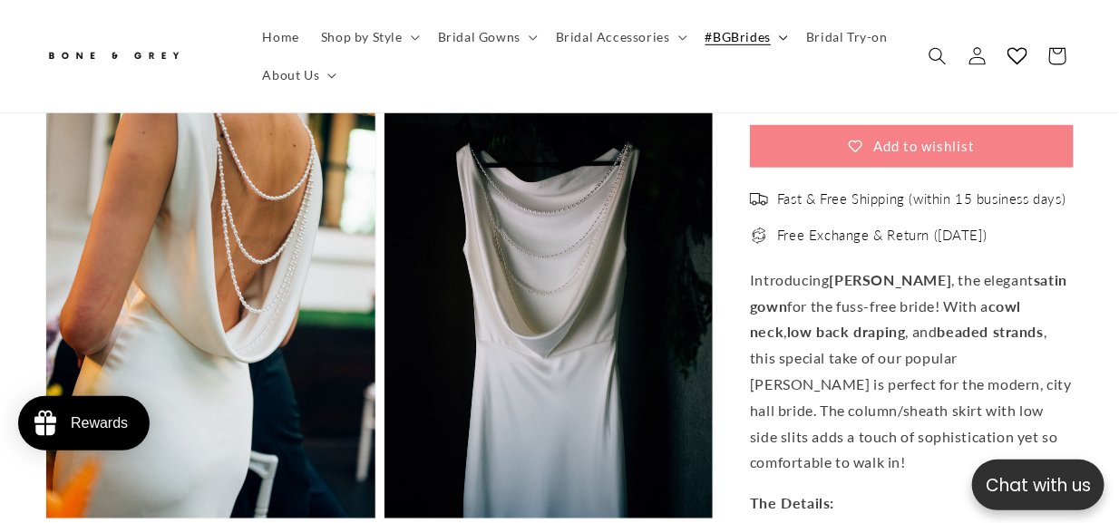
click at [739, 25] on summary "#BGBrides" at bounding box center [744, 37] width 101 height 38
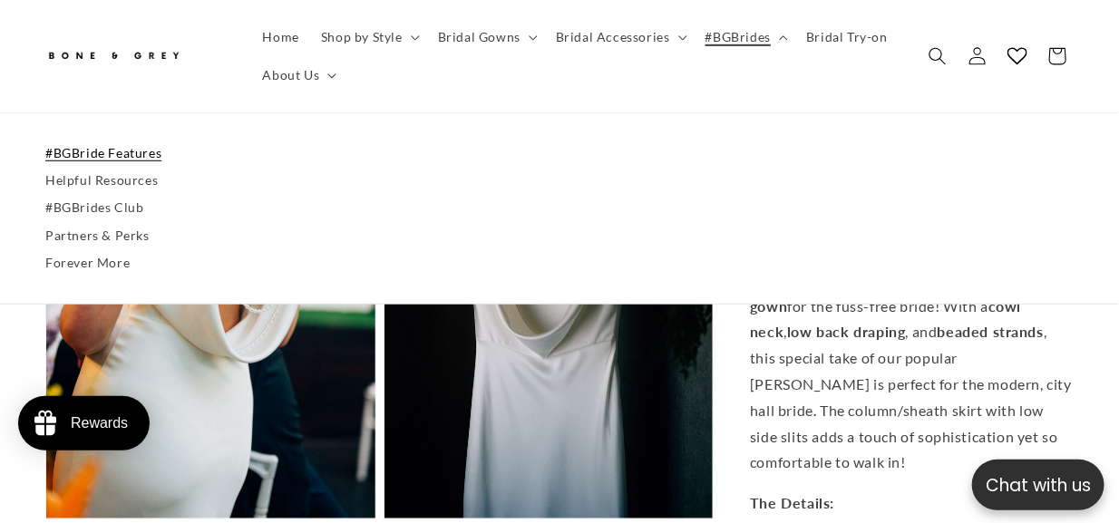
click at [116, 162] on link "#BGBride Features" at bounding box center [559, 153] width 1028 height 27
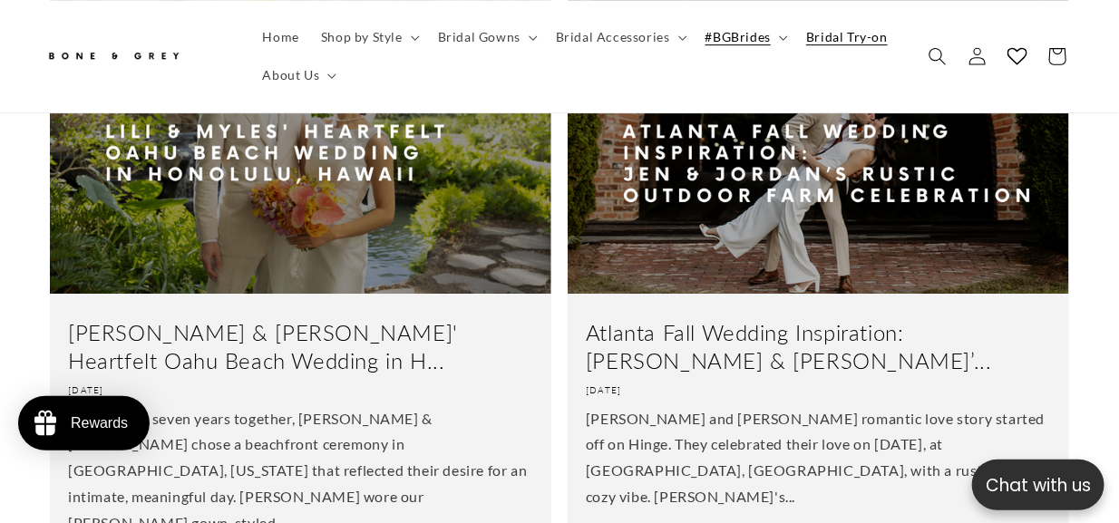
click at [865, 43] on span "Bridal Try-on" at bounding box center [847, 37] width 82 height 16
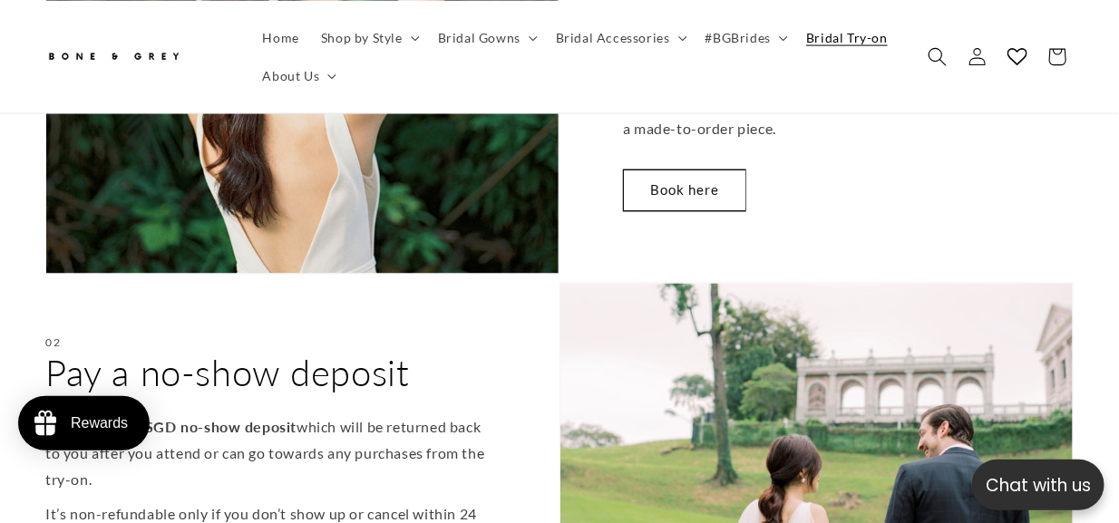
click at [941, 52] on use "Search" at bounding box center [937, 56] width 18 height 18
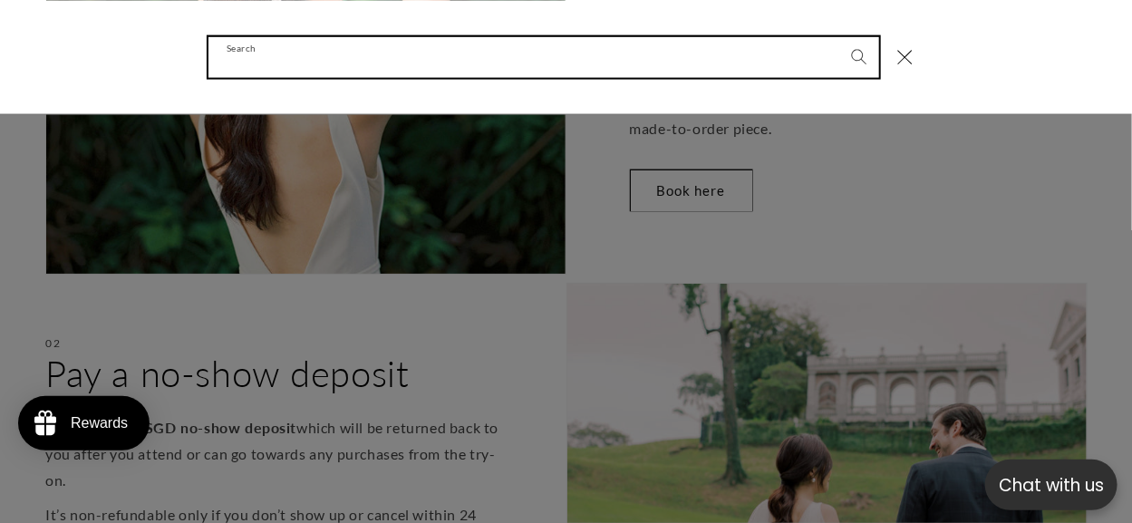
scroll to position [0, 371]
click at [552, 71] on input "Search" at bounding box center [544, 56] width 671 height 41
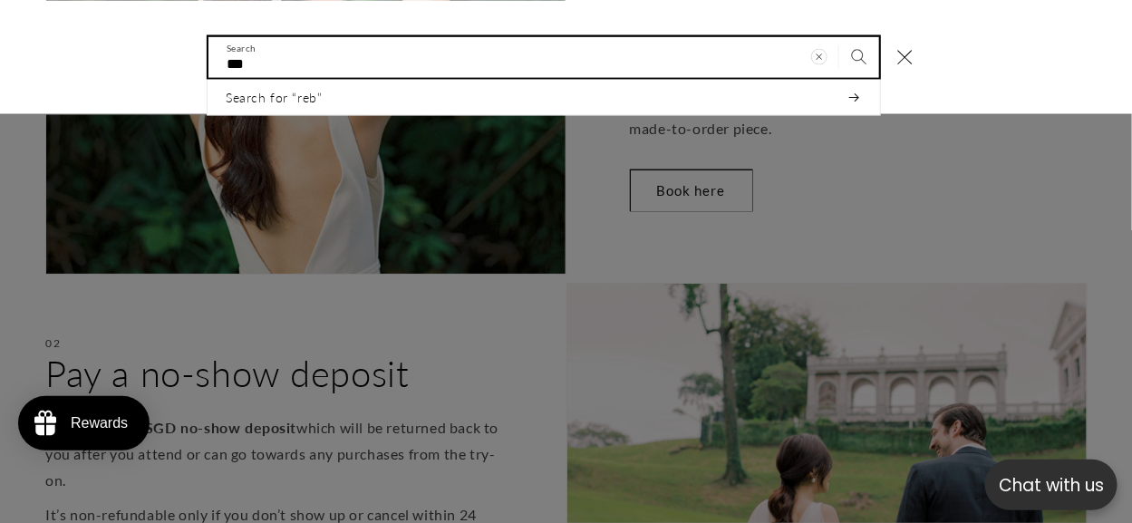
type input "***"
click at [840, 36] on button "Search" at bounding box center [860, 56] width 40 height 40
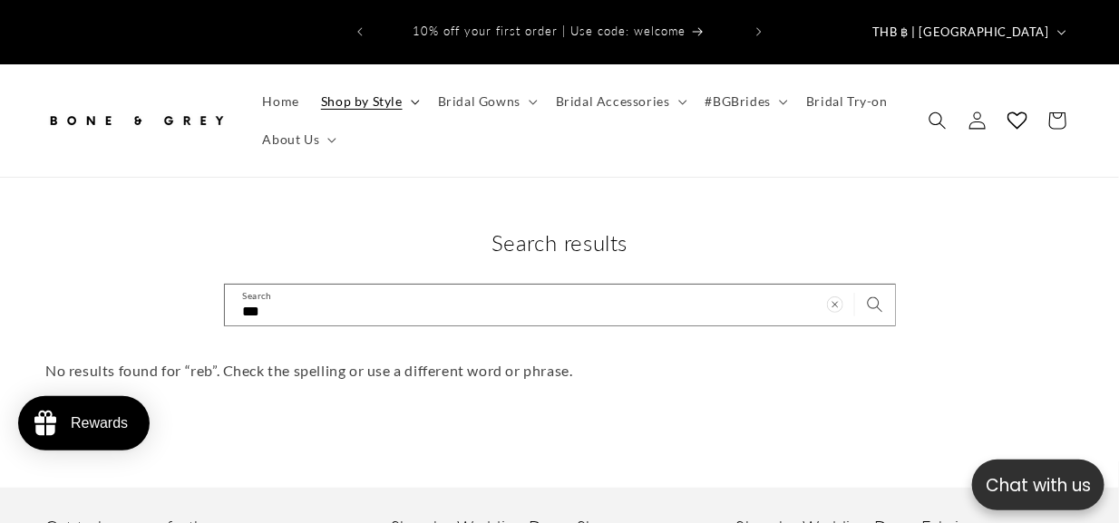
click at [357, 93] on span "Shop by Style" at bounding box center [362, 101] width 82 height 16
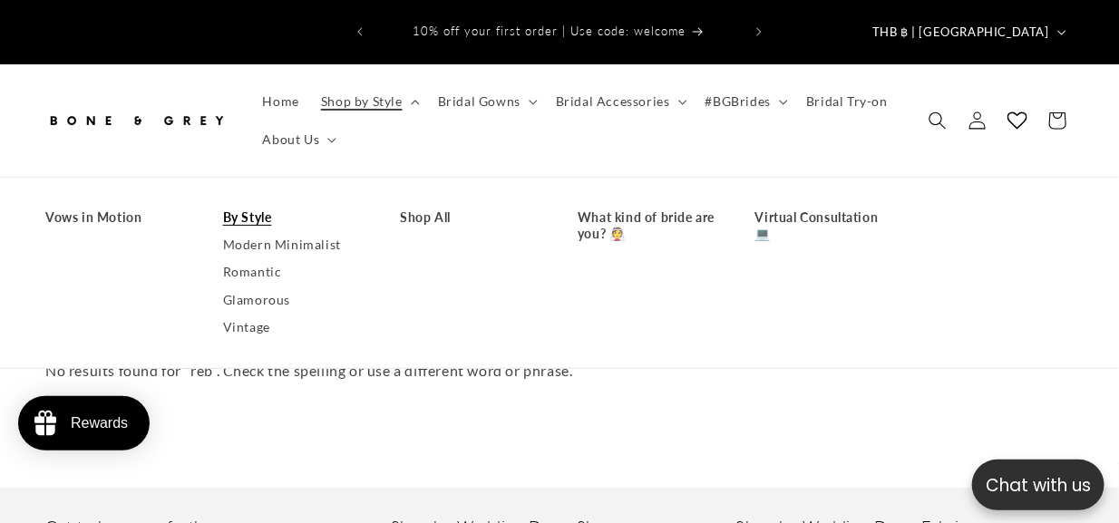
click at [254, 209] on link "By Style" at bounding box center [293, 217] width 141 height 27
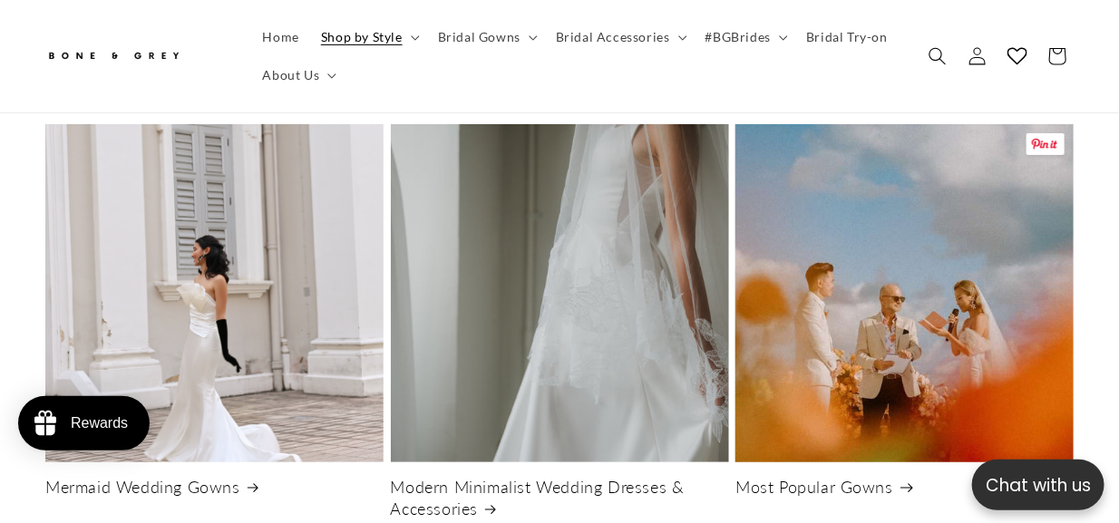
scroll to position [2538, 0]
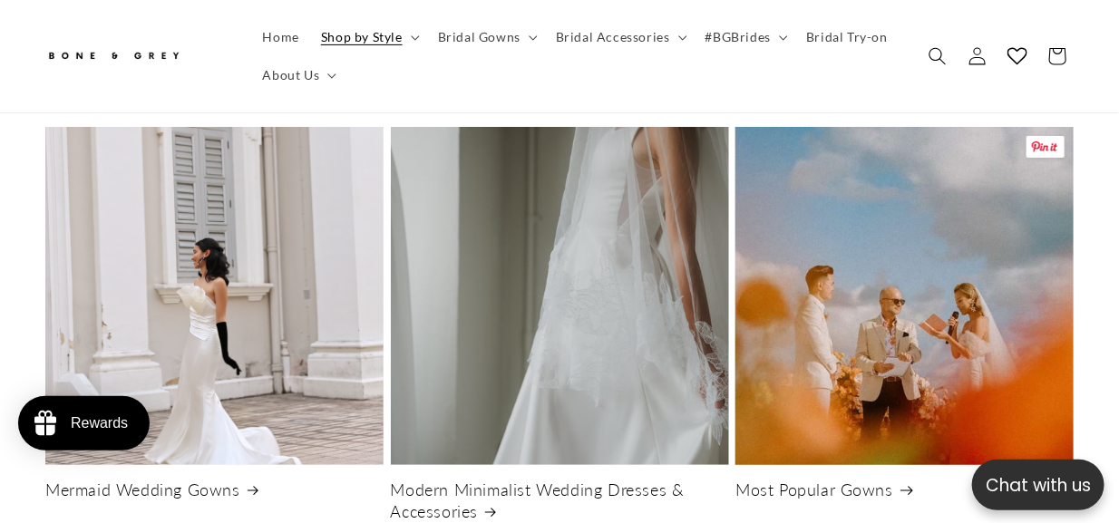
click at [833, 480] on link "Most Popular Gowns" at bounding box center [904, 490] width 338 height 21
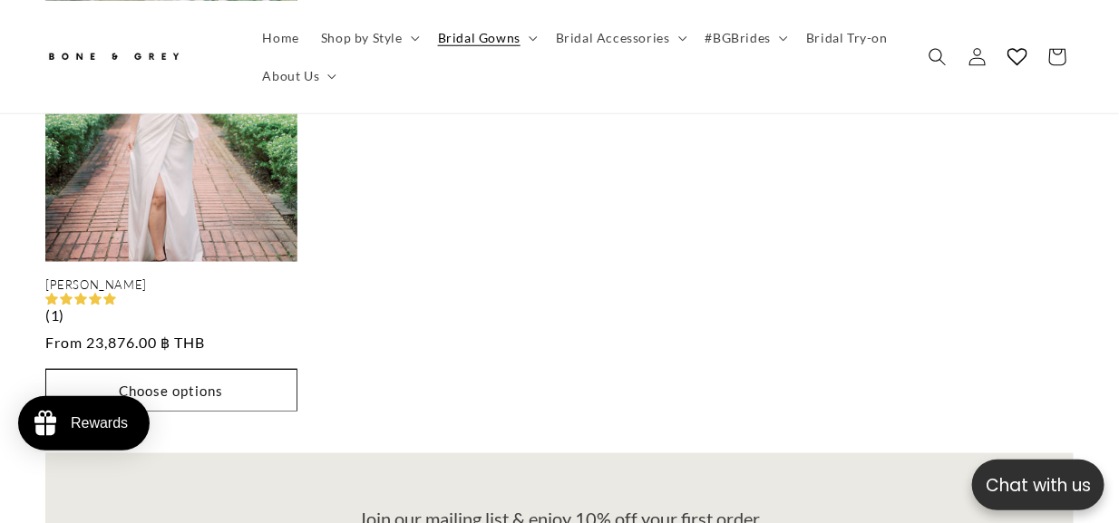
scroll to position [0, 732]
click at [927, 63] on span "Search" at bounding box center [937, 56] width 40 height 40
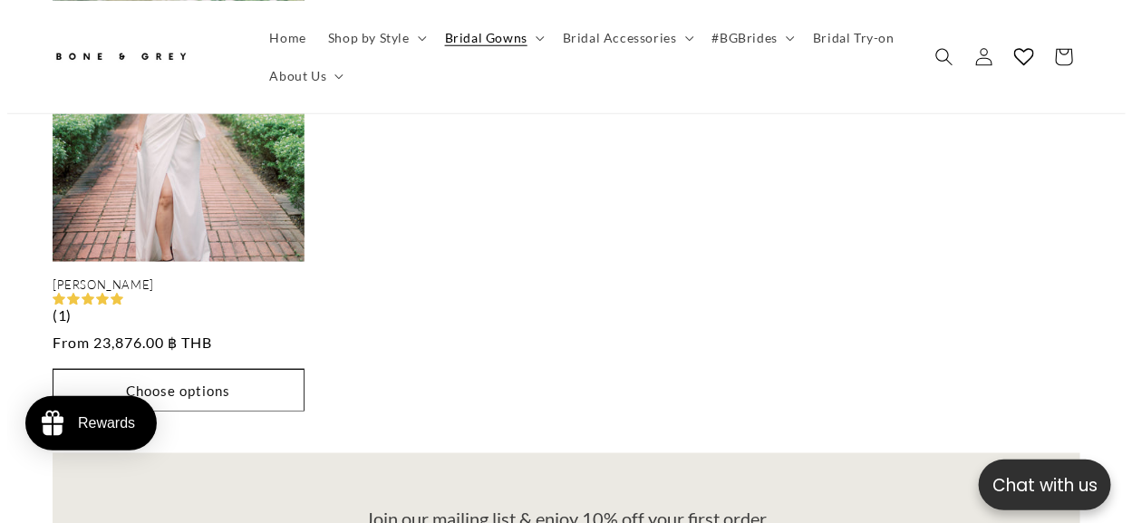
scroll to position [3008, 0]
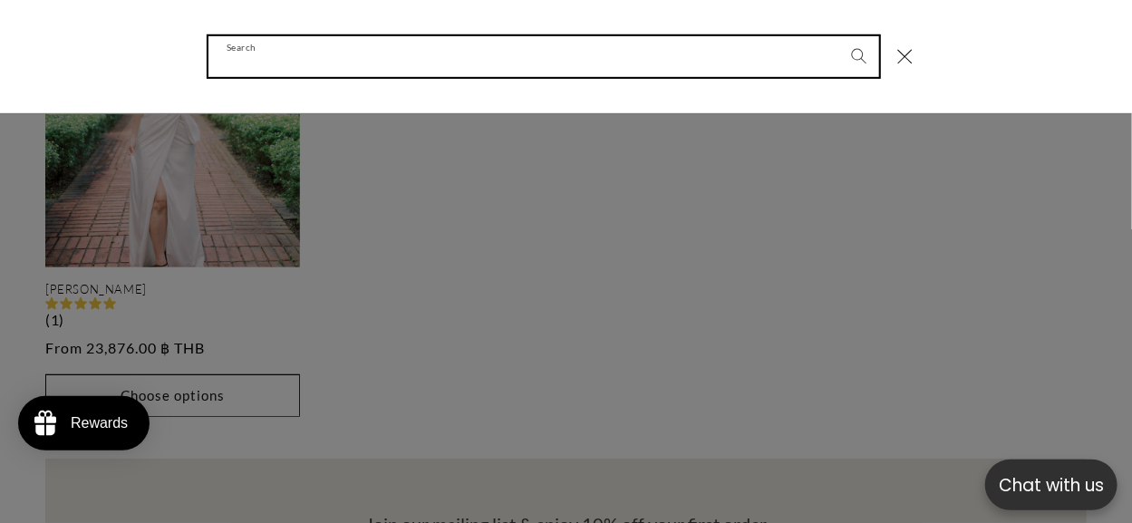
click at [597, 70] on input "Search" at bounding box center [544, 56] width 671 height 41
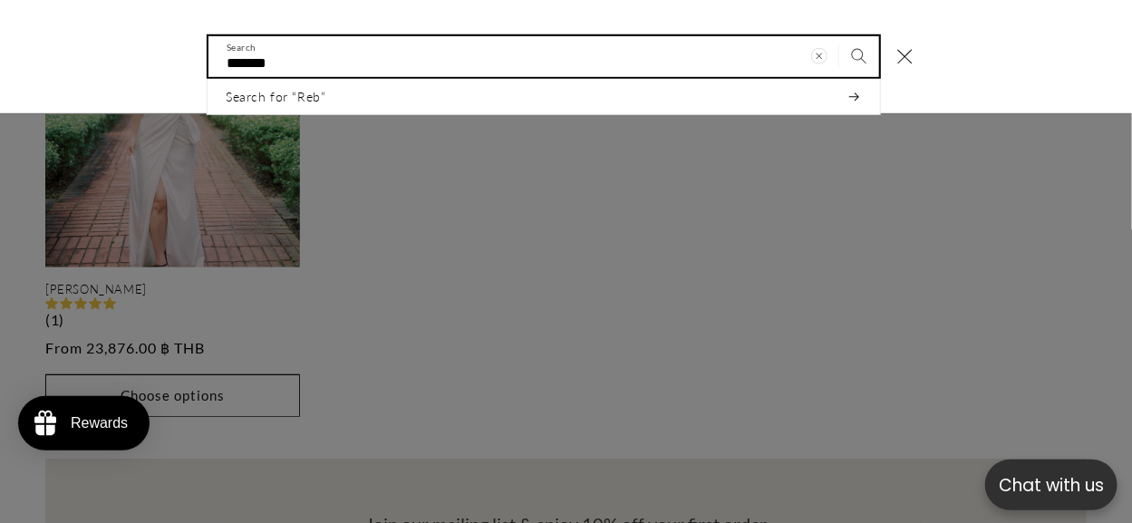
type input "*******"
click at [840, 36] on button "Search" at bounding box center [860, 56] width 40 height 40
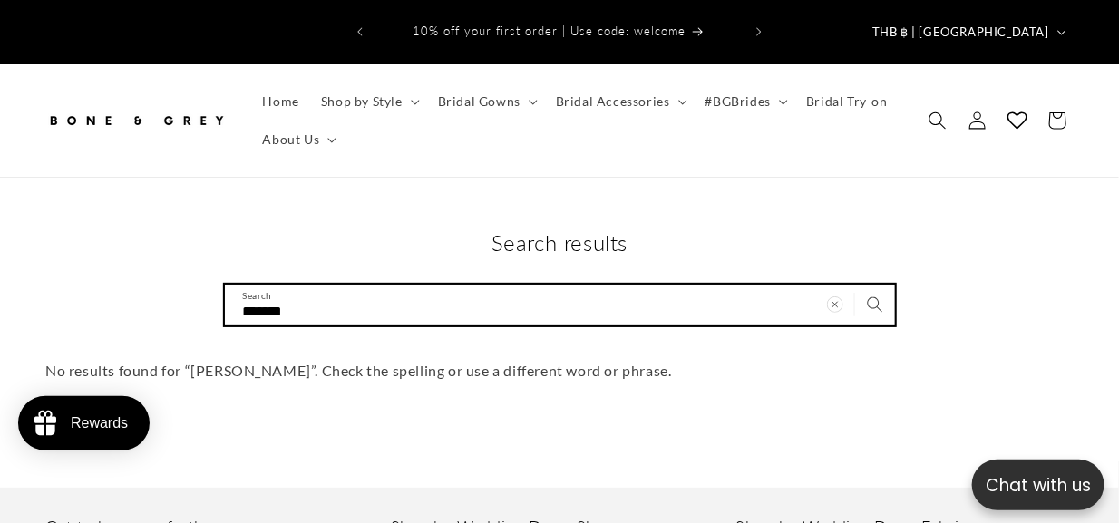
click at [284, 300] on input "*******" at bounding box center [560, 305] width 670 height 41
click at [279, 300] on input "*******" at bounding box center [560, 305] width 670 height 41
type input "********"
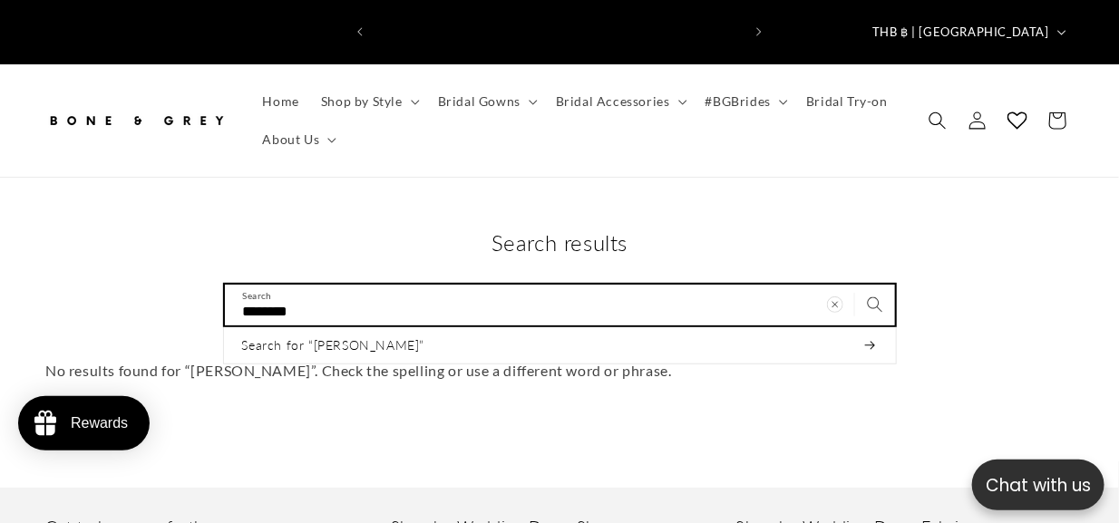
scroll to position [0, 365]
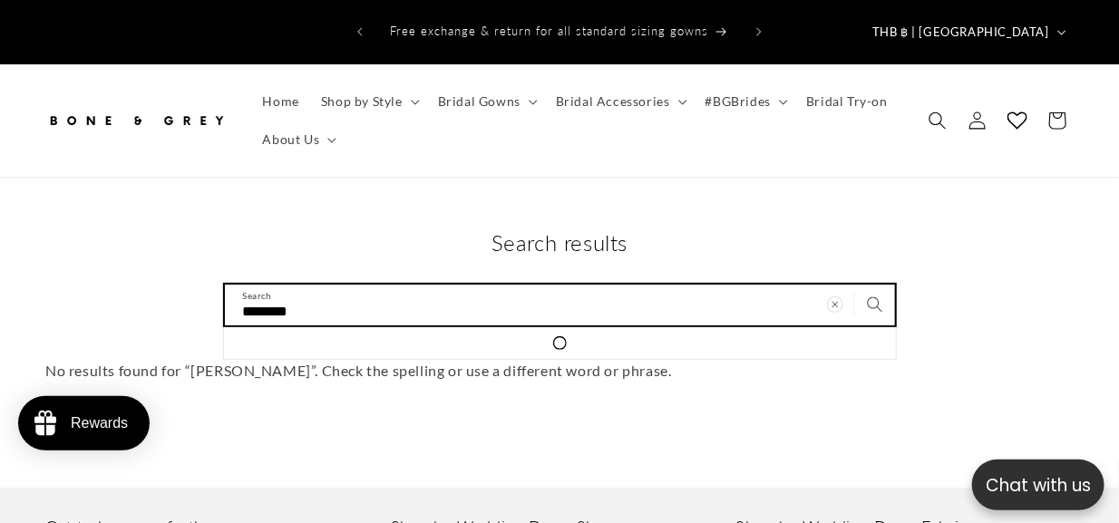
type input "*******"
type input "******"
type input "*******"
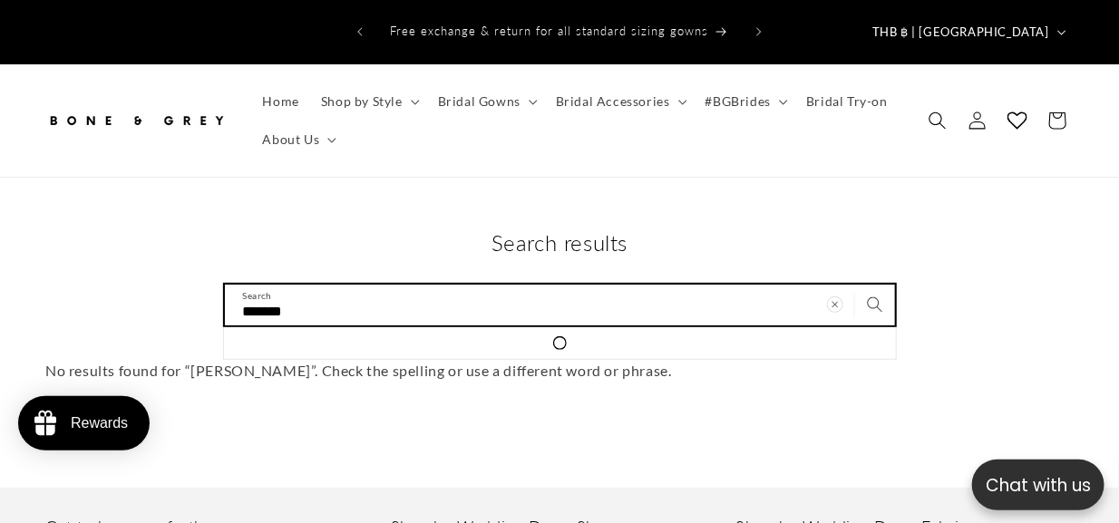
type input "*******"
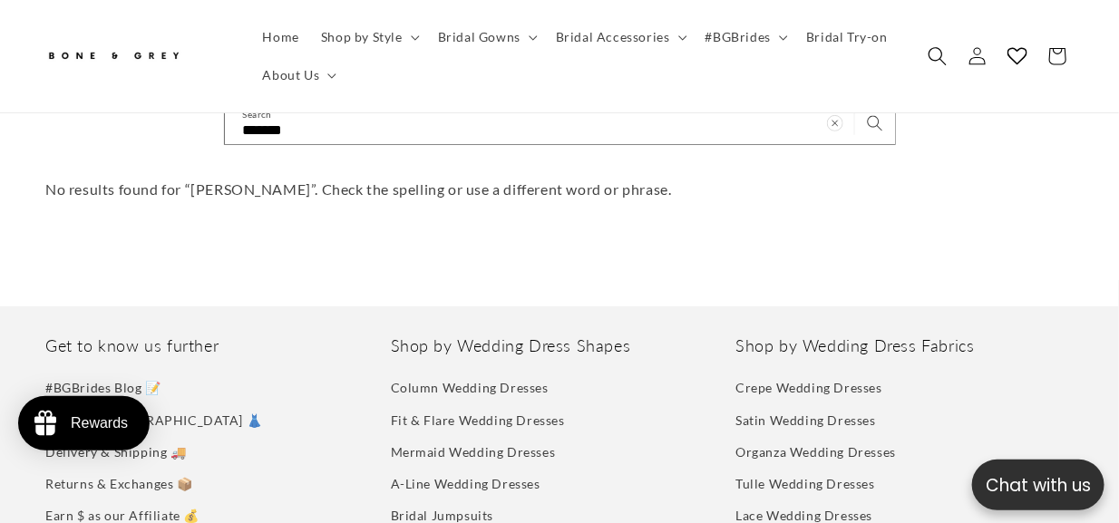
click at [946, 69] on span "Search" at bounding box center [937, 56] width 40 height 40
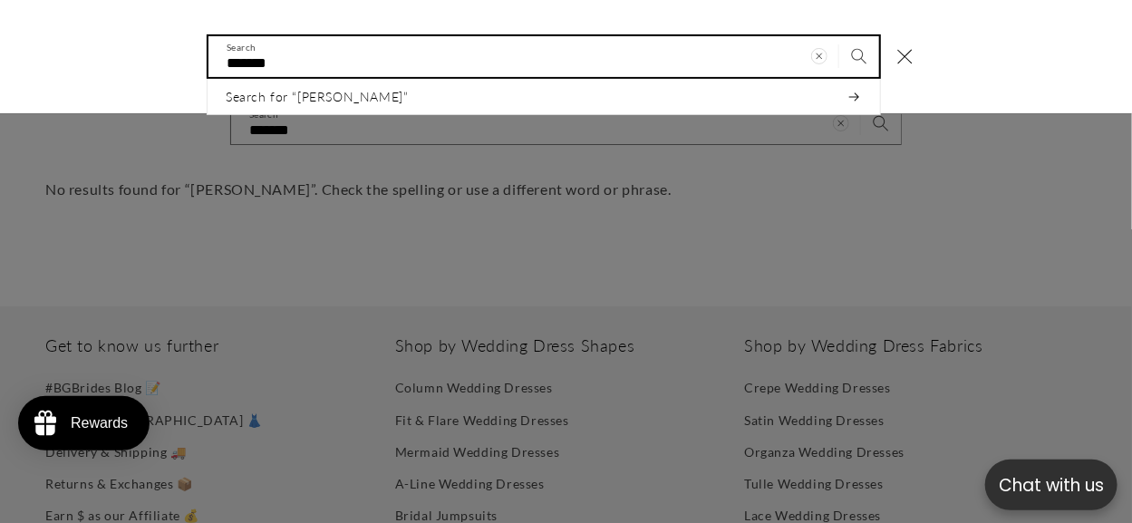
click at [541, 66] on input "*******" at bounding box center [544, 56] width 671 height 41
type input "******"
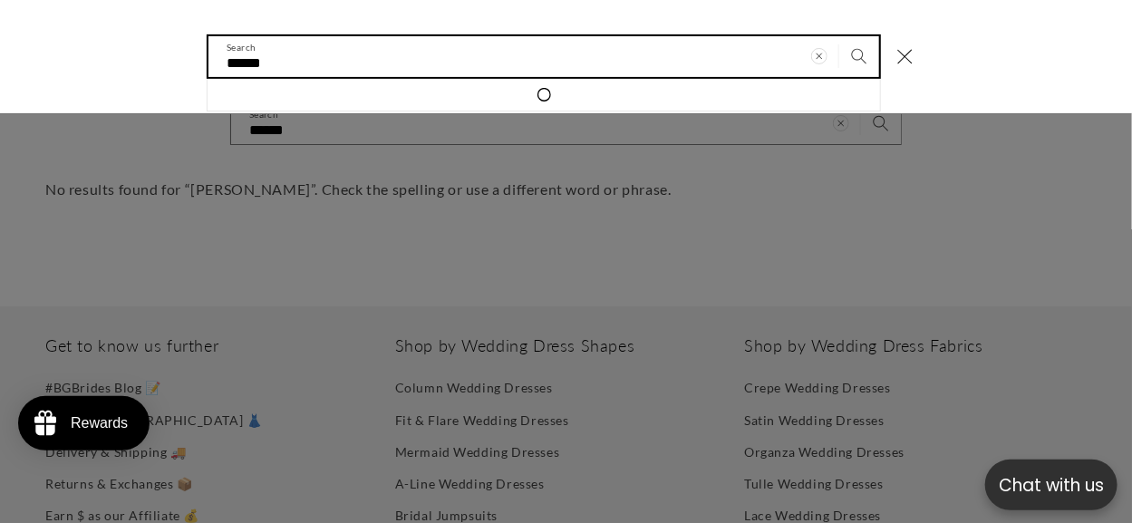
type input "*****"
type input "****"
type input "***"
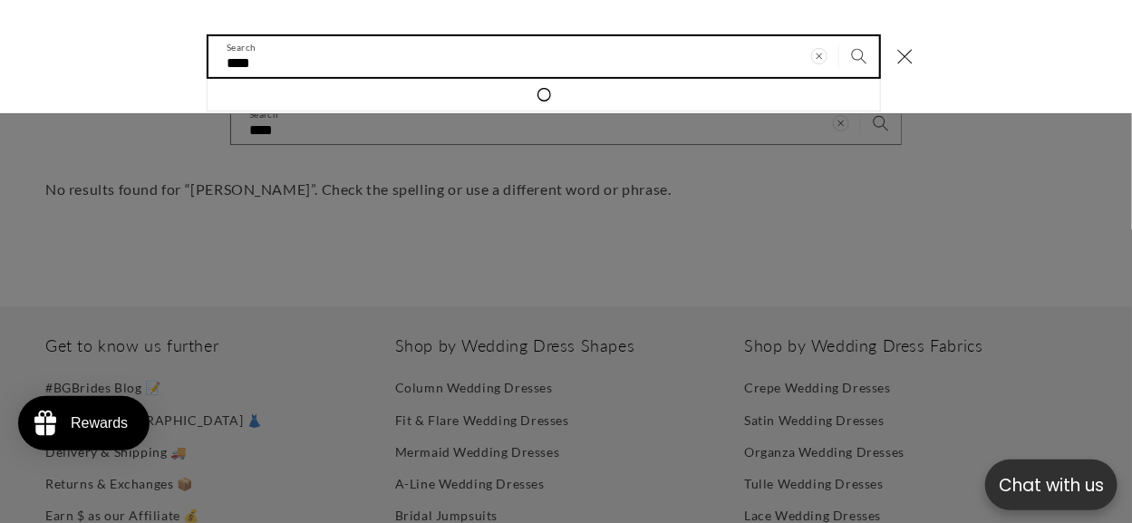
type input "***"
type input "**"
type input "*"
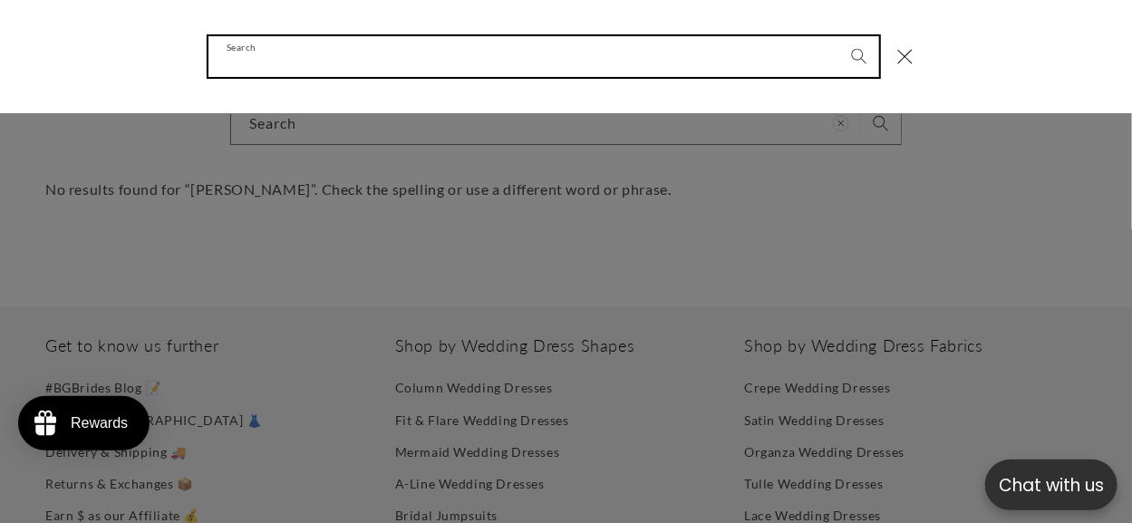
type input "*"
type input "**"
type input "***"
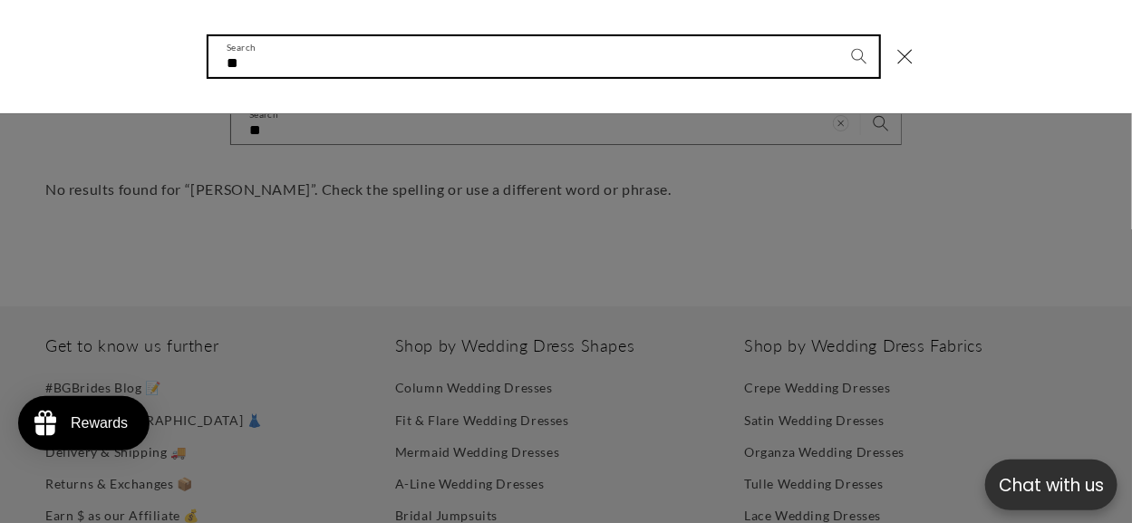
type input "***"
type input "****"
click at [840, 36] on button "Search" at bounding box center [860, 56] width 40 height 40
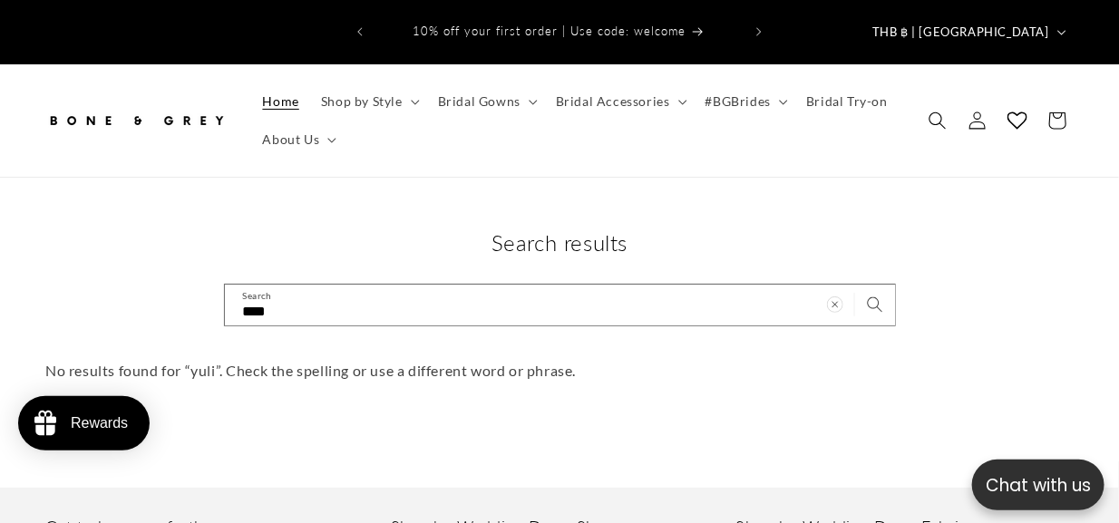
click at [265, 95] on link "Home" at bounding box center [281, 101] width 58 height 38
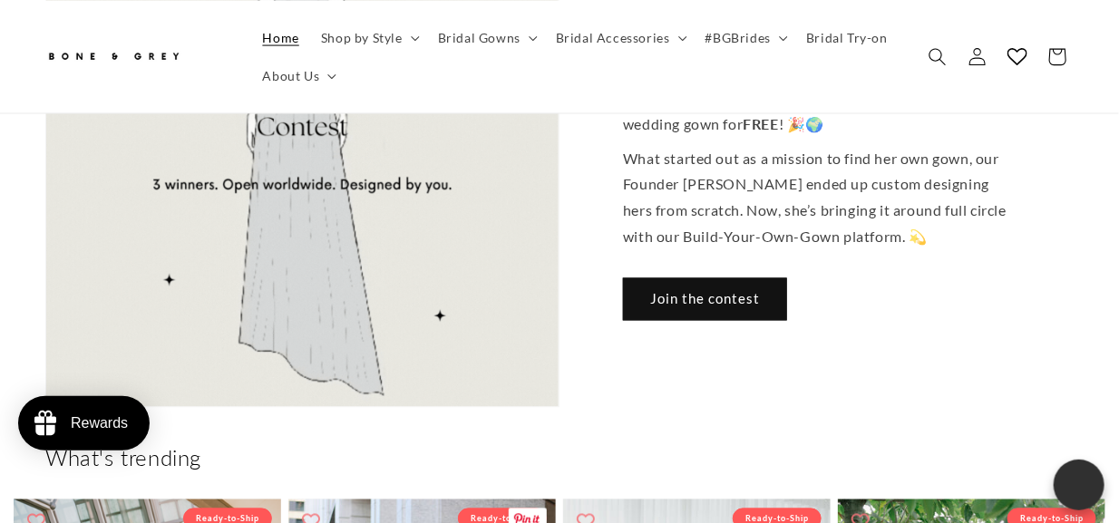
scroll to position [1359, 0]
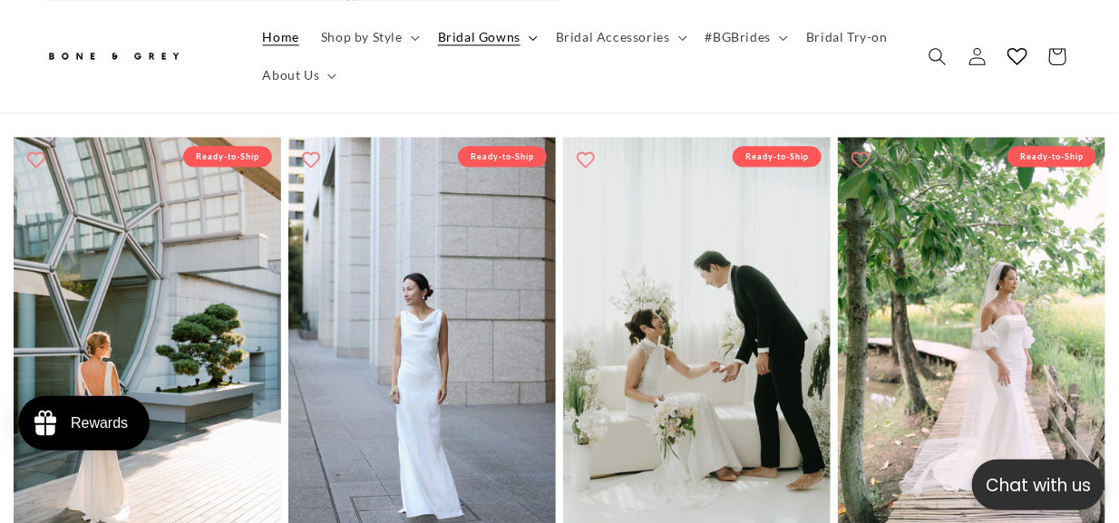
click at [519, 33] on summary "Bridal Gowns" at bounding box center [486, 37] width 118 height 38
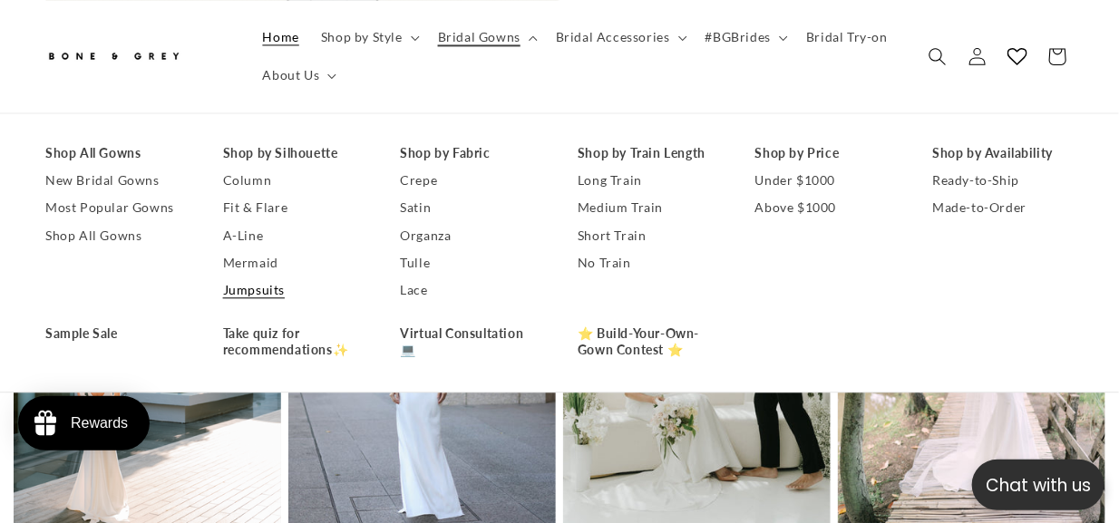
scroll to position [0, 2237]
click at [109, 234] on link "Shop All Gowns" at bounding box center [115, 235] width 141 height 27
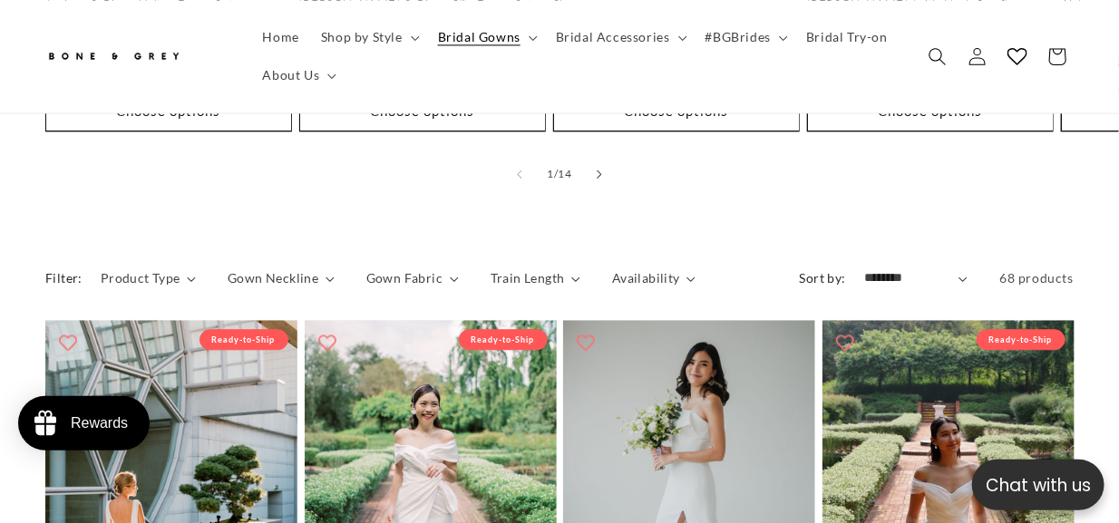
scroll to position [1269, 0]
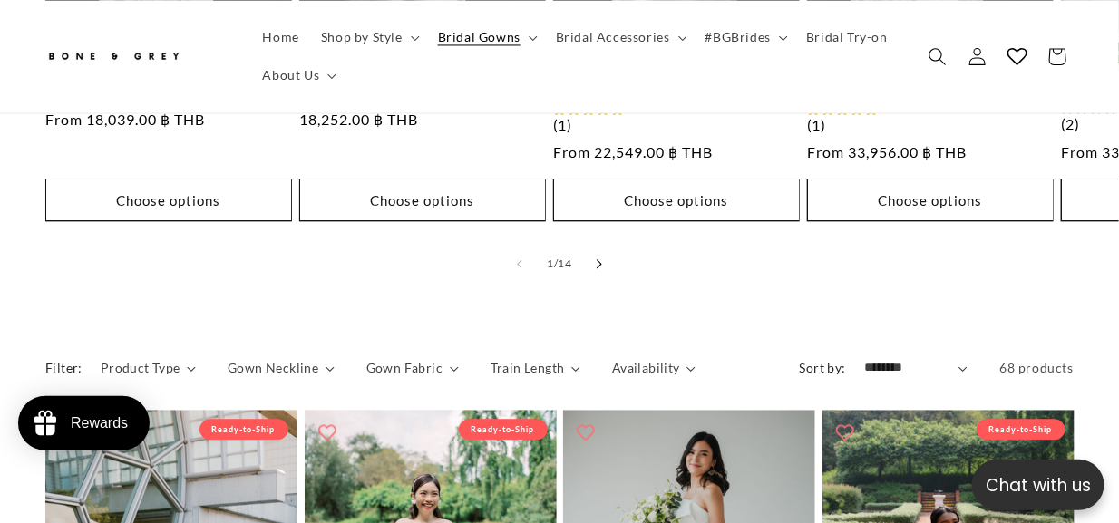
click at [602, 259] on icon "Slide right" at bounding box center [600, 264] width 6 height 10
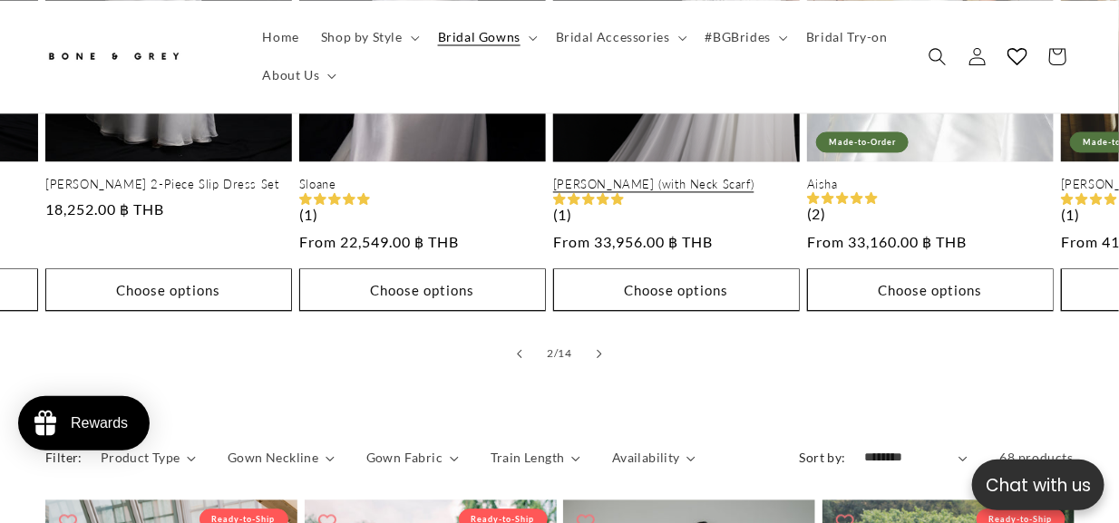
scroll to position [0, 0]
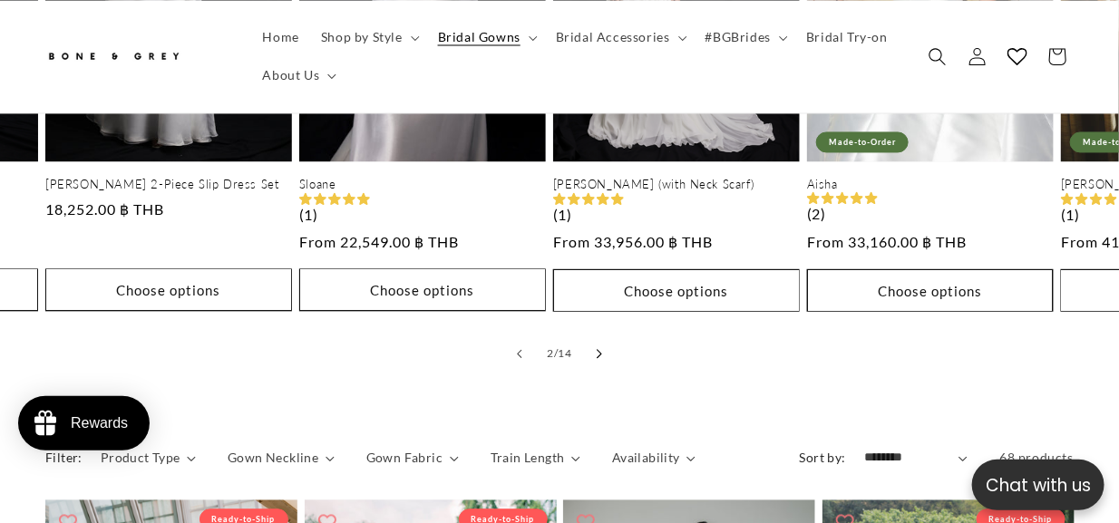
click at [597, 350] on icon "Slide right" at bounding box center [600, 355] width 6 height 10
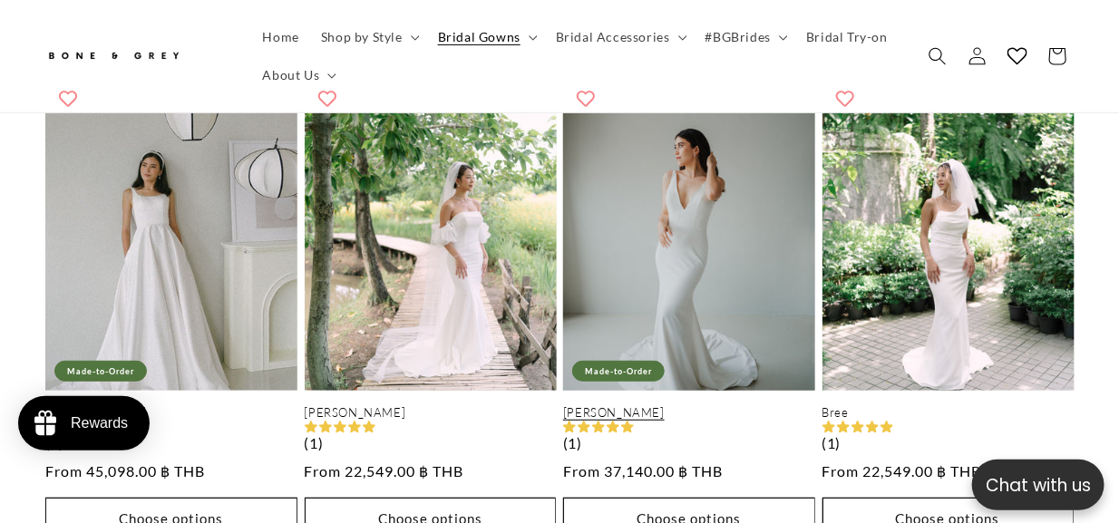
scroll to position [2538, 0]
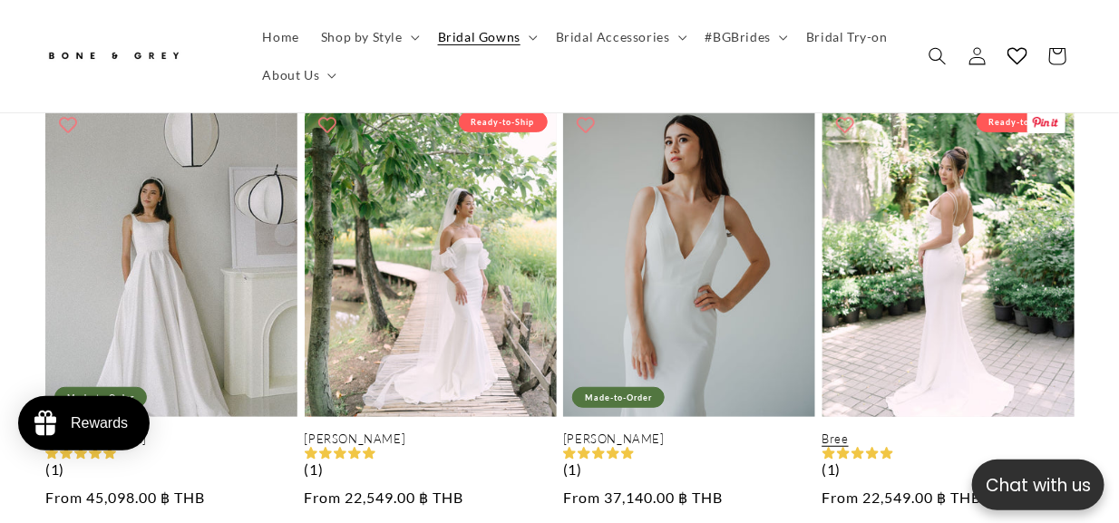
click at [867, 432] on link "Bree" at bounding box center [948, 439] width 252 height 15
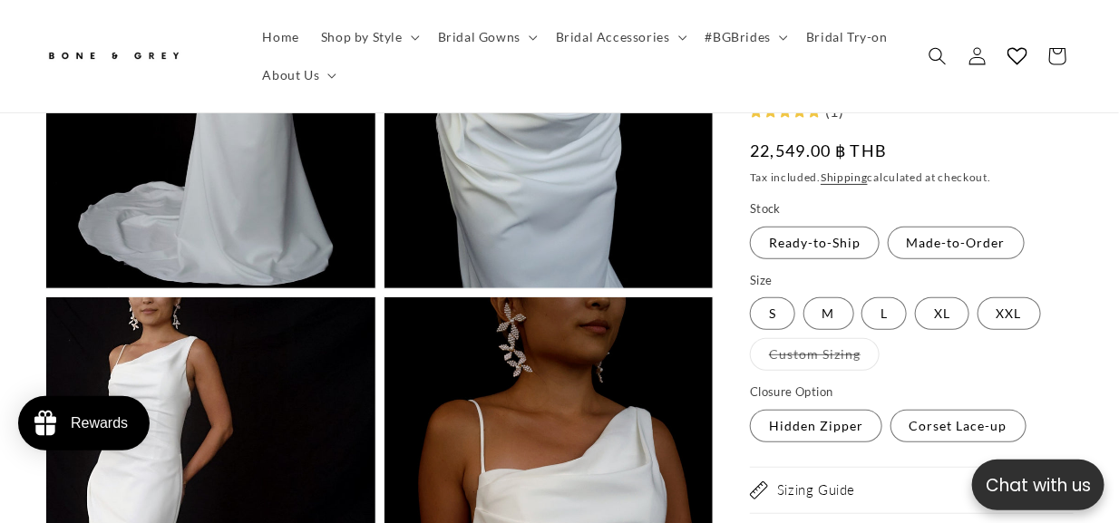
click at [141, 67] on img at bounding box center [113, 57] width 136 height 30
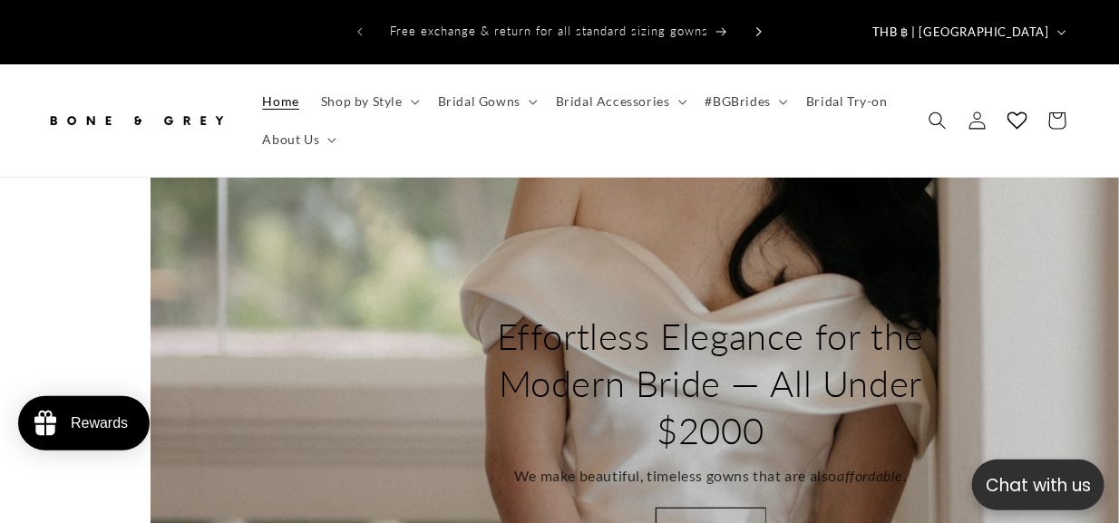
scroll to position [0, 1063]
